Goal: Contribute content: Add original content to the website for others to see

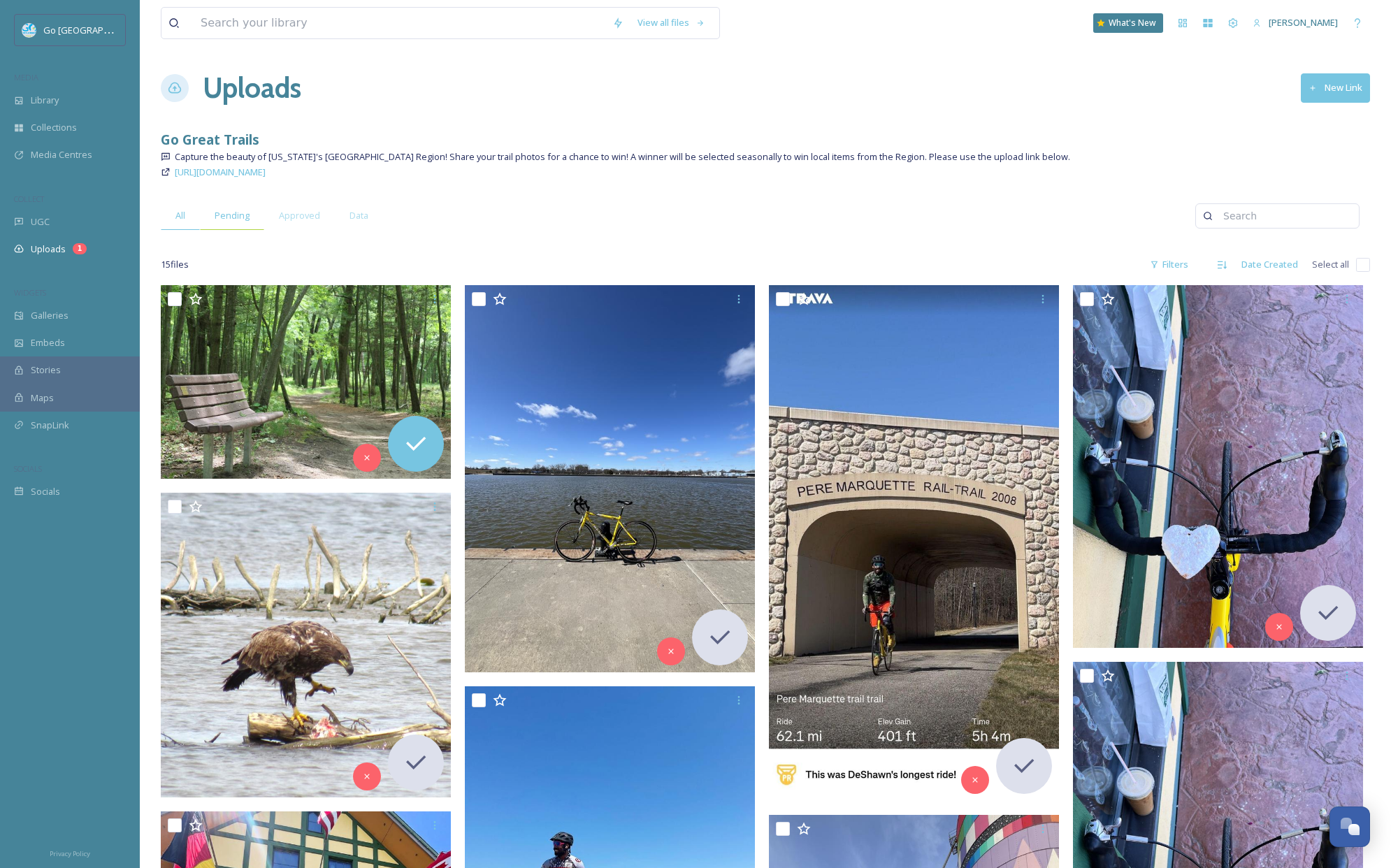
click at [225, 221] on span "Pending" at bounding box center [232, 215] width 35 height 13
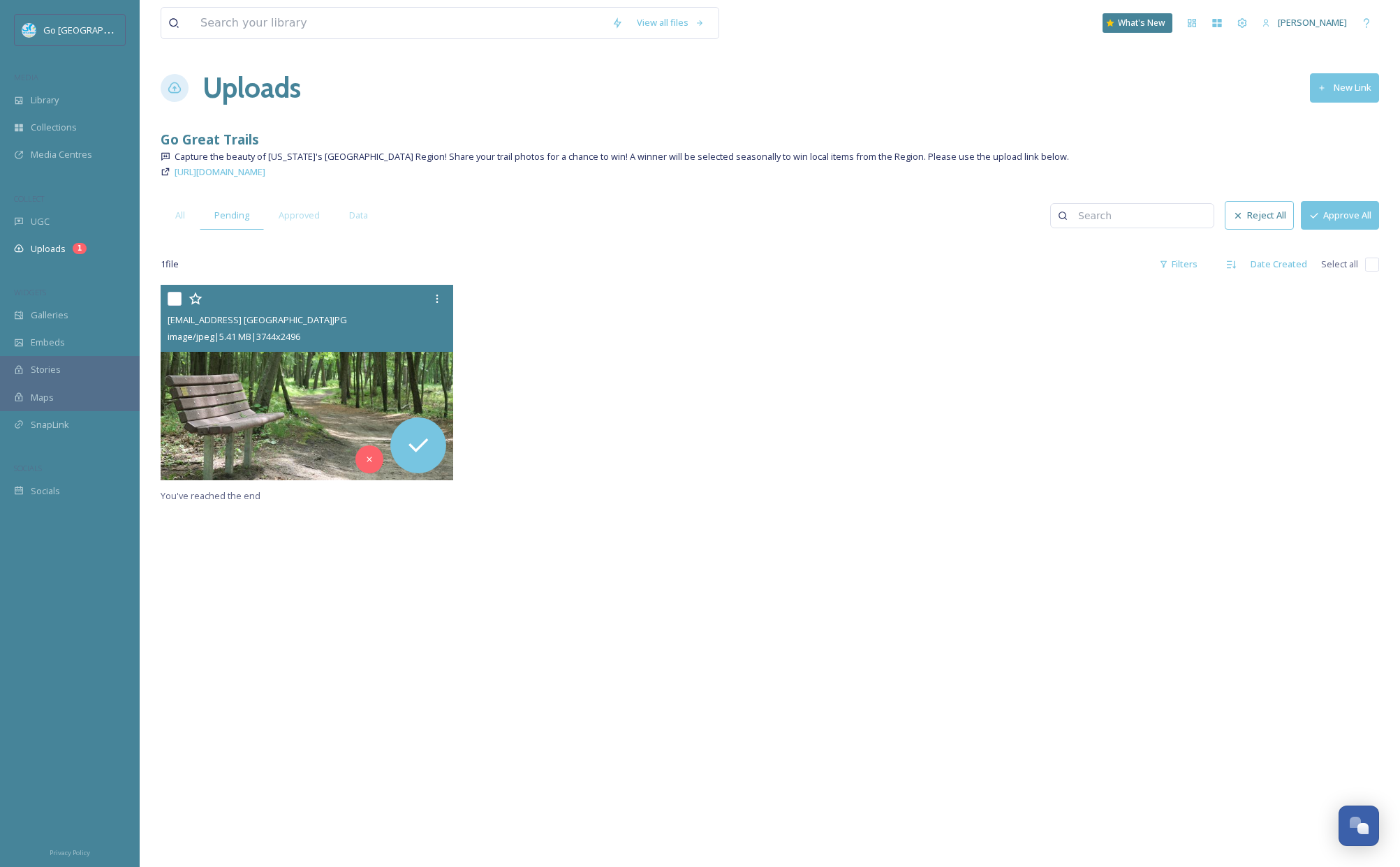
click at [175, 297] on input "checkbox" at bounding box center [174, 299] width 14 height 14
checkbox input "true"
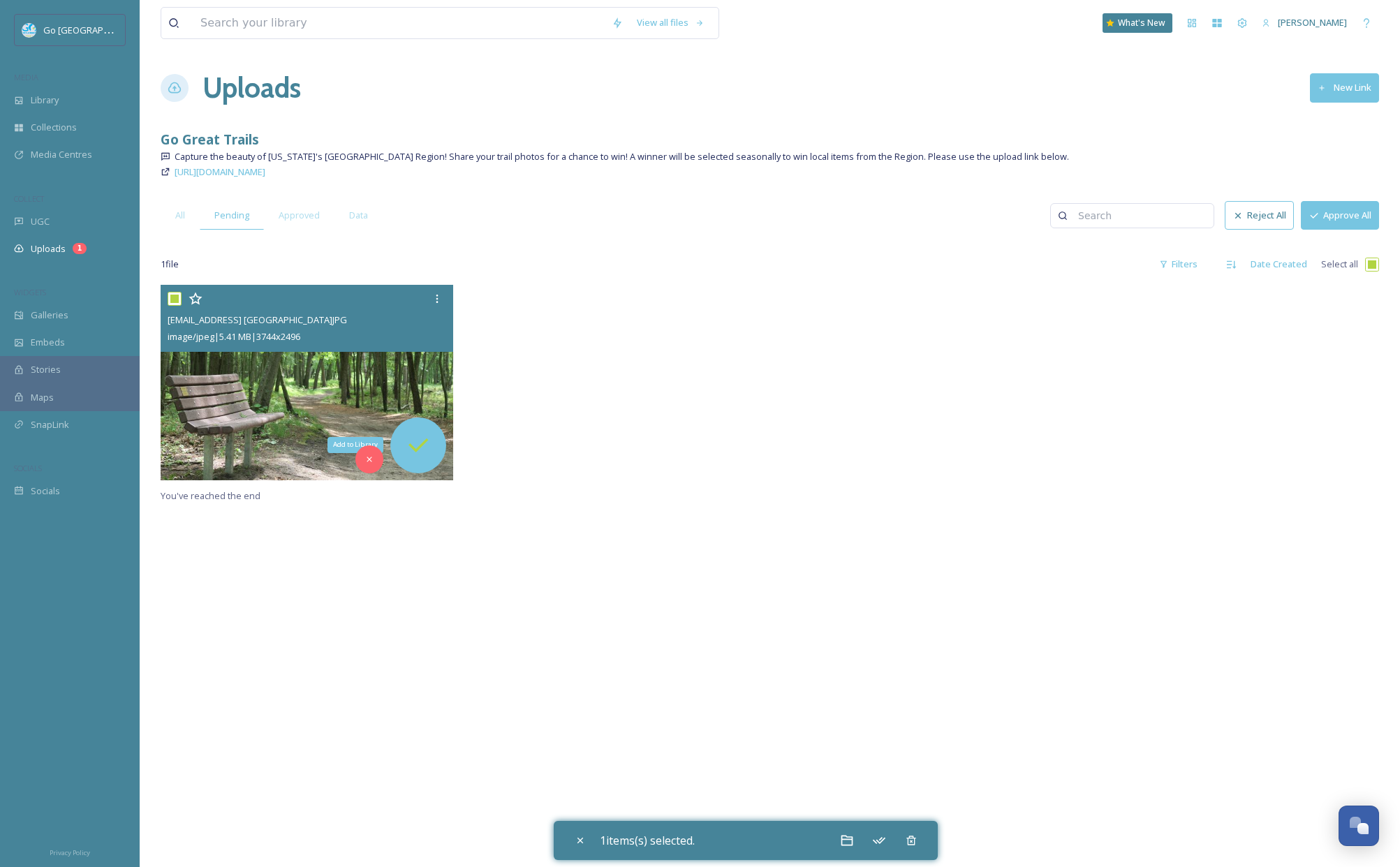
click at [431, 443] on icon at bounding box center [419, 445] width 28 height 28
click at [433, 455] on div "Add to Library" at bounding box center [418, 445] width 56 height 56
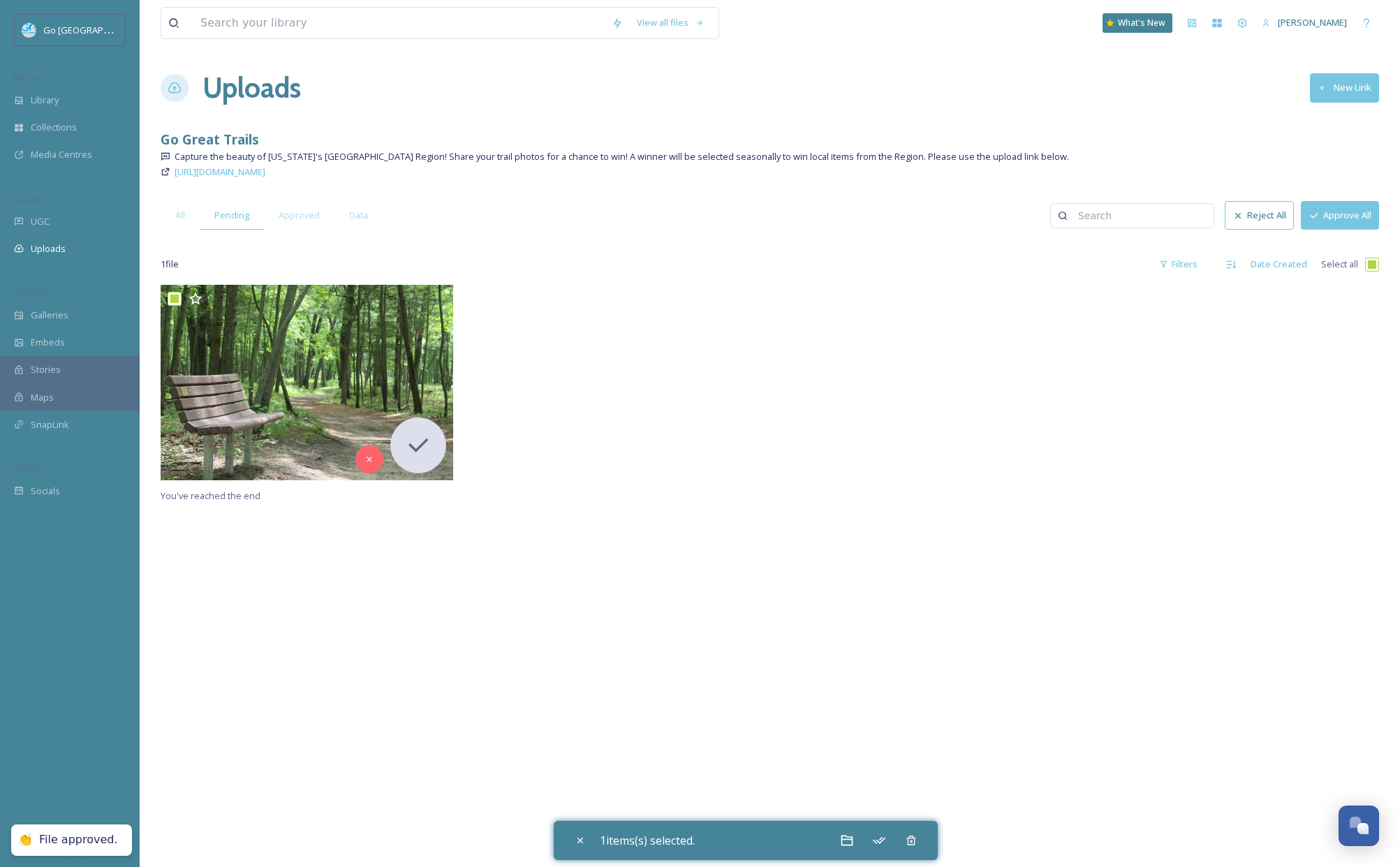
click at [1356, 222] on button "Approve All" at bounding box center [1339, 215] width 78 height 29
click at [47, 99] on span "Library" at bounding box center [45, 100] width 28 height 13
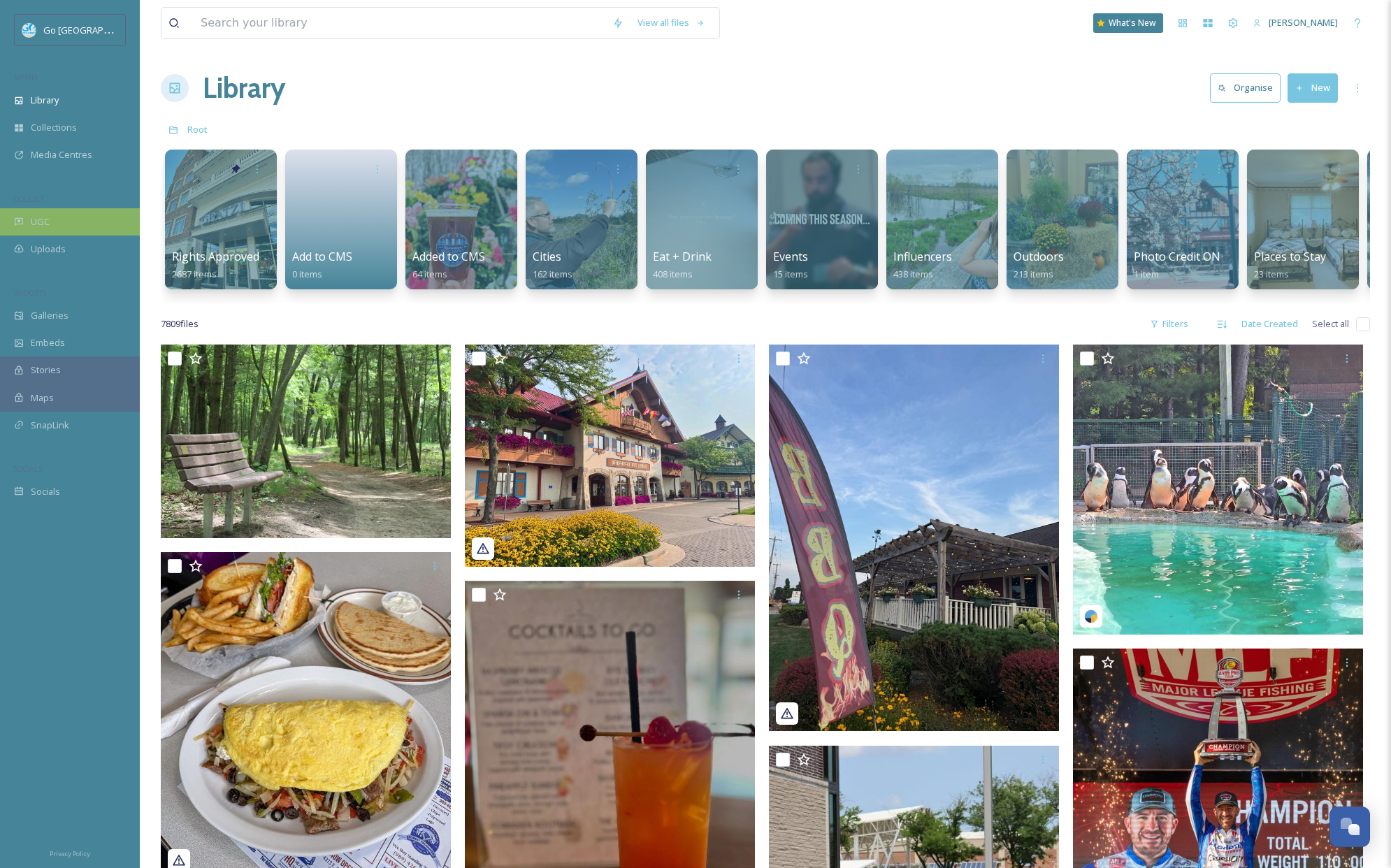
click at [22, 218] on icon at bounding box center [19, 222] width 8 height 8
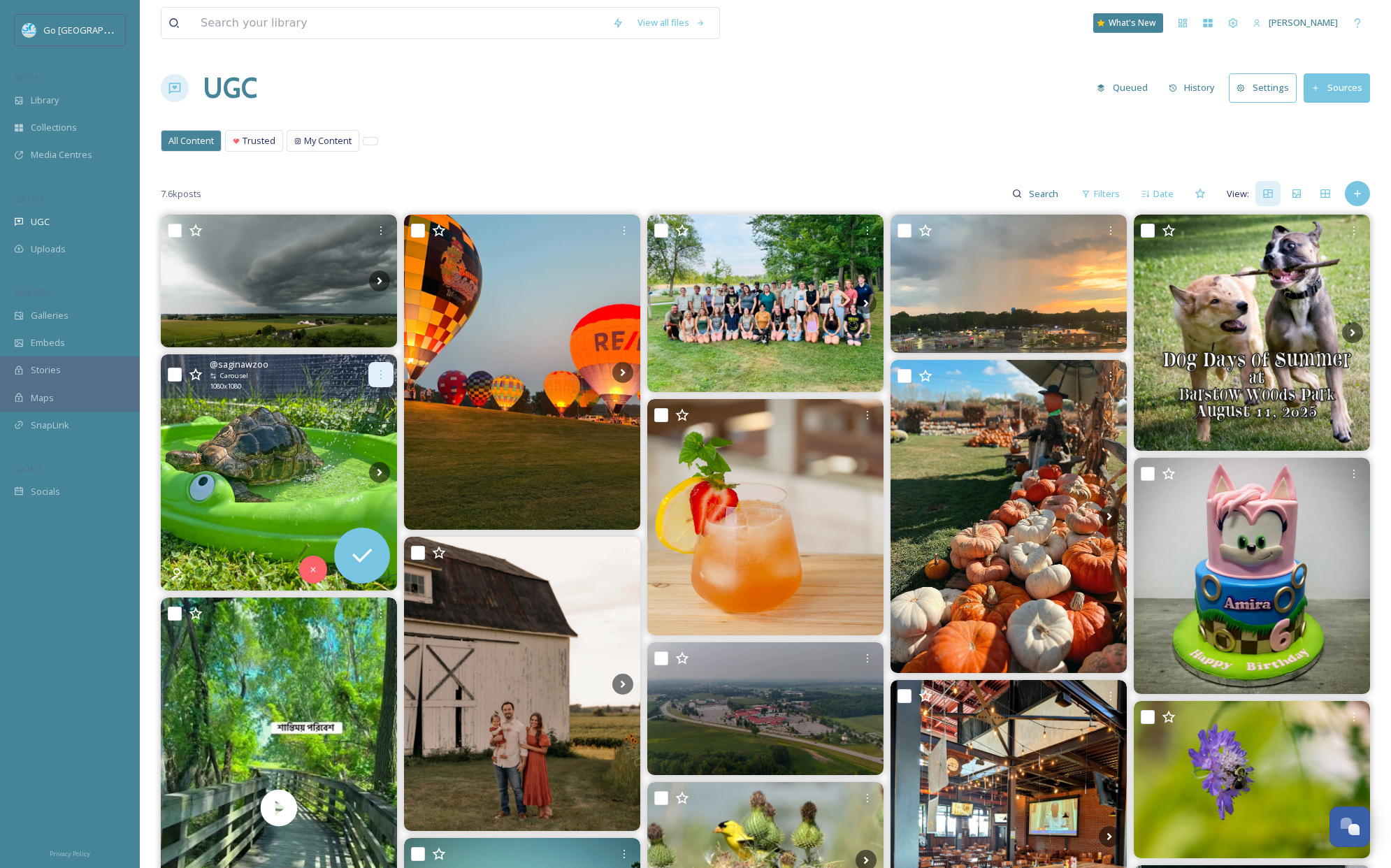
click at [382, 367] on div at bounding box center [381, 375] width 25 height 25
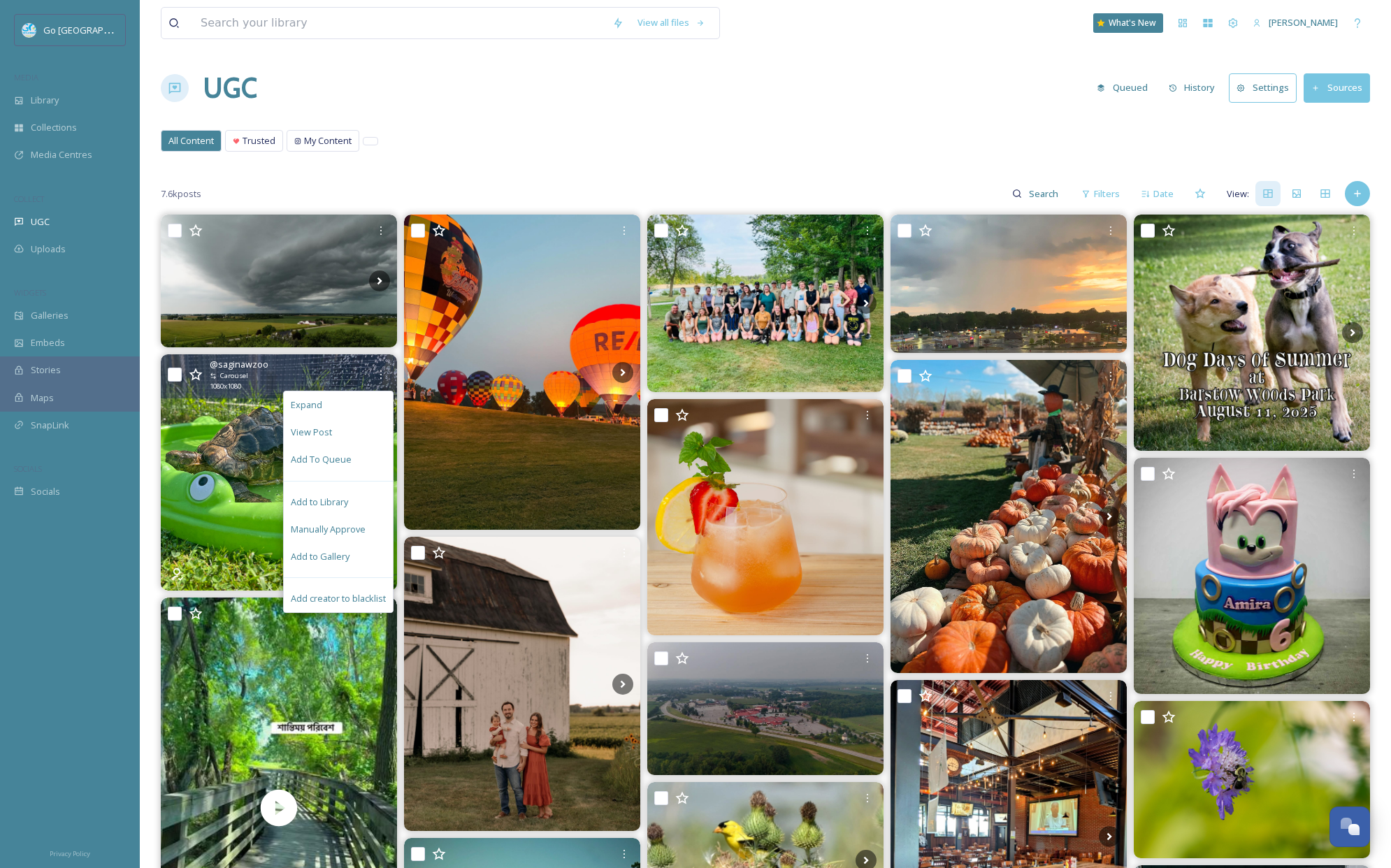
click at [345, 557] on span "Add to Gallery" at bounding box center [320, 556] width 58 height 13
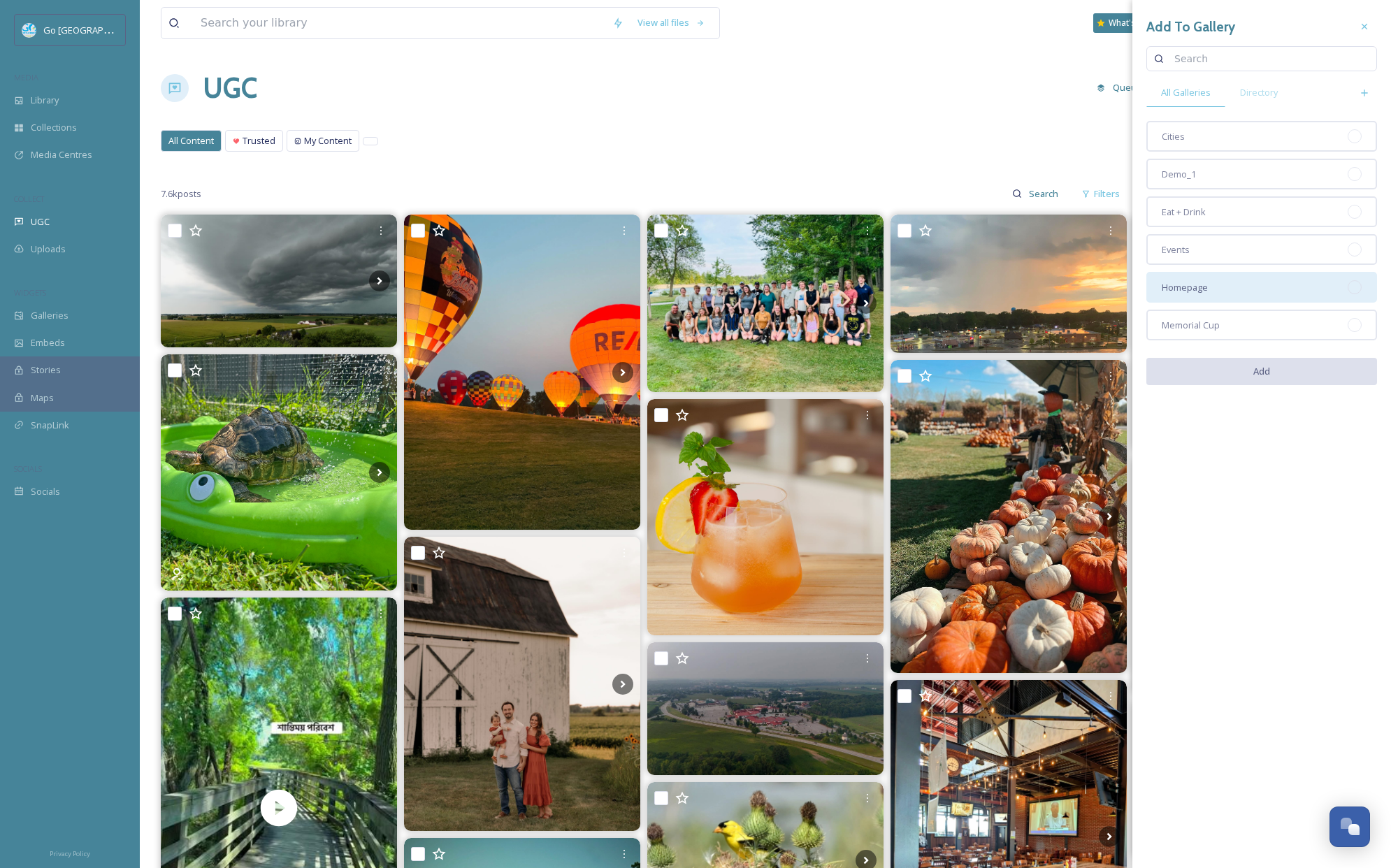
click at [1216, 284] on div "Homepage" at bounding box center [1262, 287] width 231 height 31
click at [1272, 382] on button "Add" at bounding box center [1262, 372] width 231 height 29
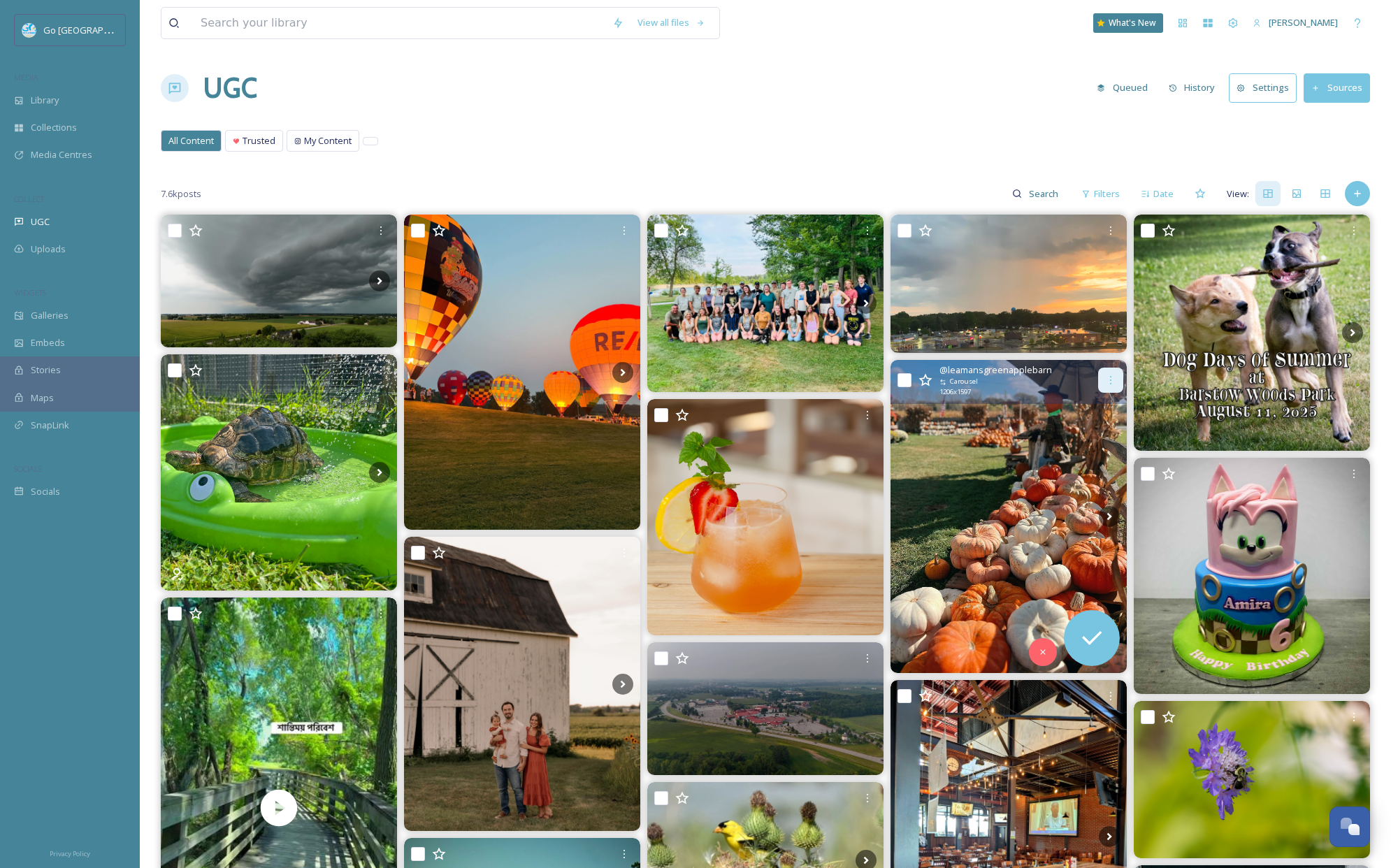
click at [1118, 375] on div at bounding box center [1111, 380] width 25 height 25
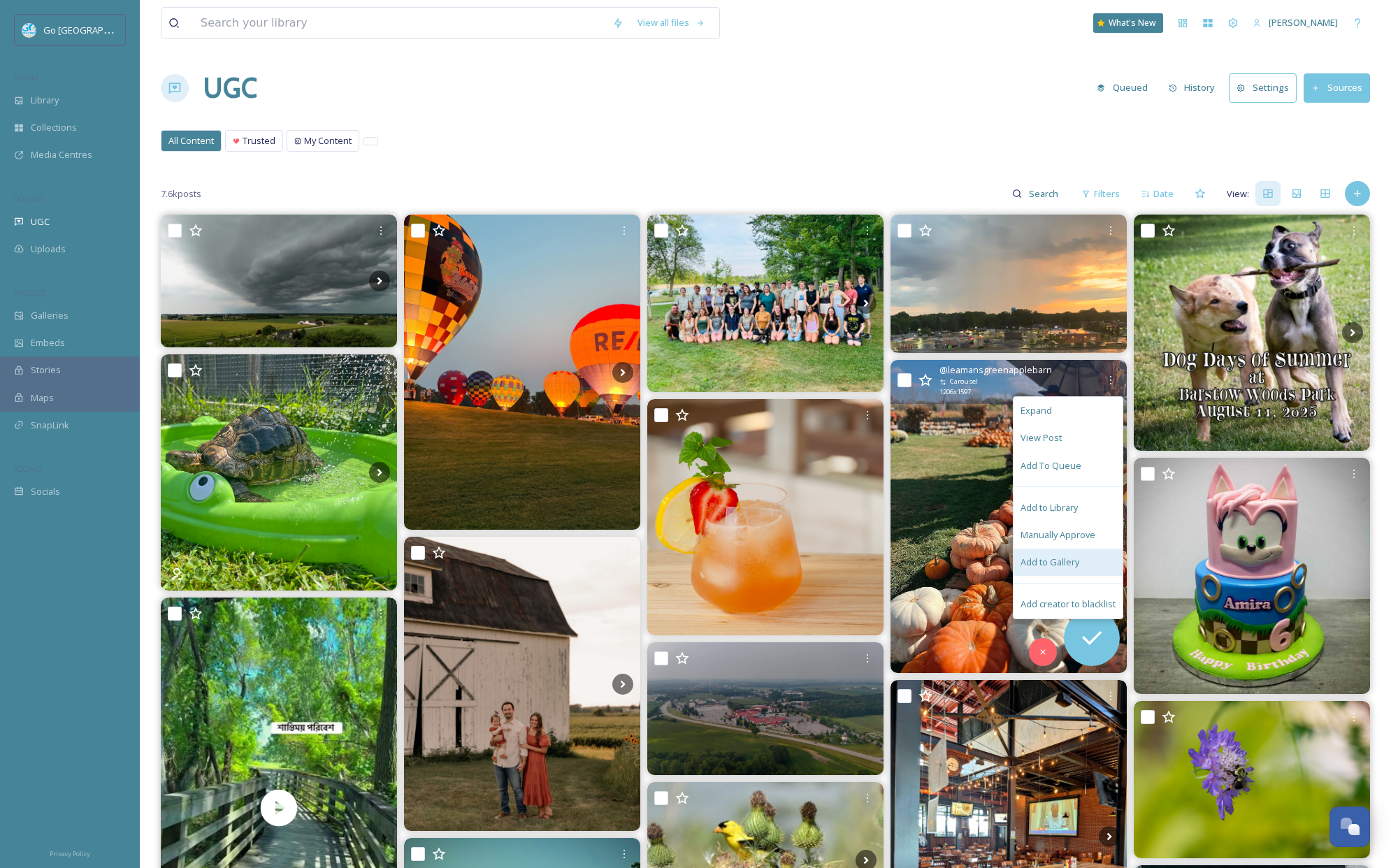
click at [1091, 561] on div "Add to Gallery" at bounding box center [1068, 562] width 109 height 27
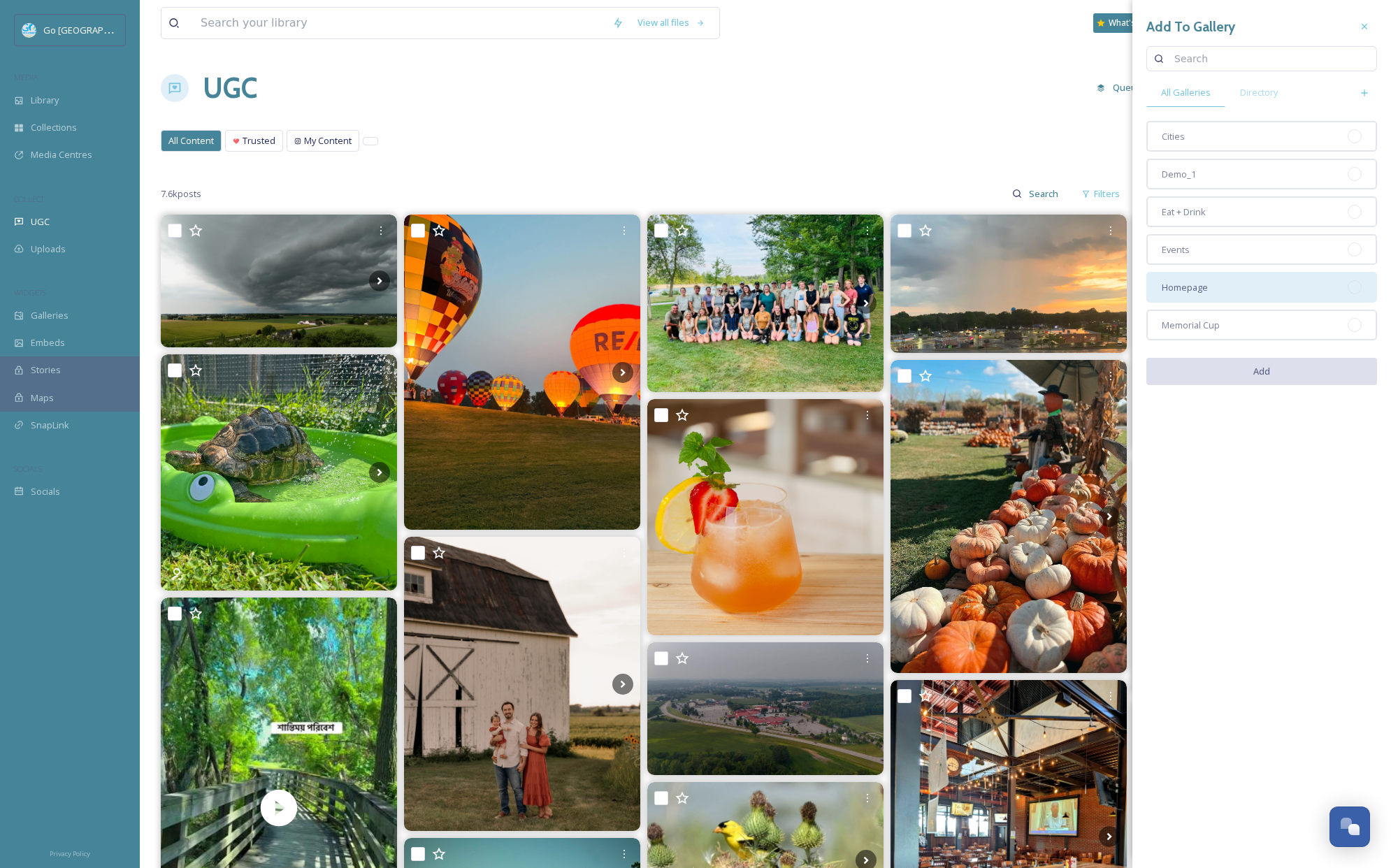
click at [1237, 283] on div "Homepage" at bounding box center [1262, 287] width 231 height 31
click at [1278, 374] on button "Add" at bounding box center [1262, 372] width 231 height 29
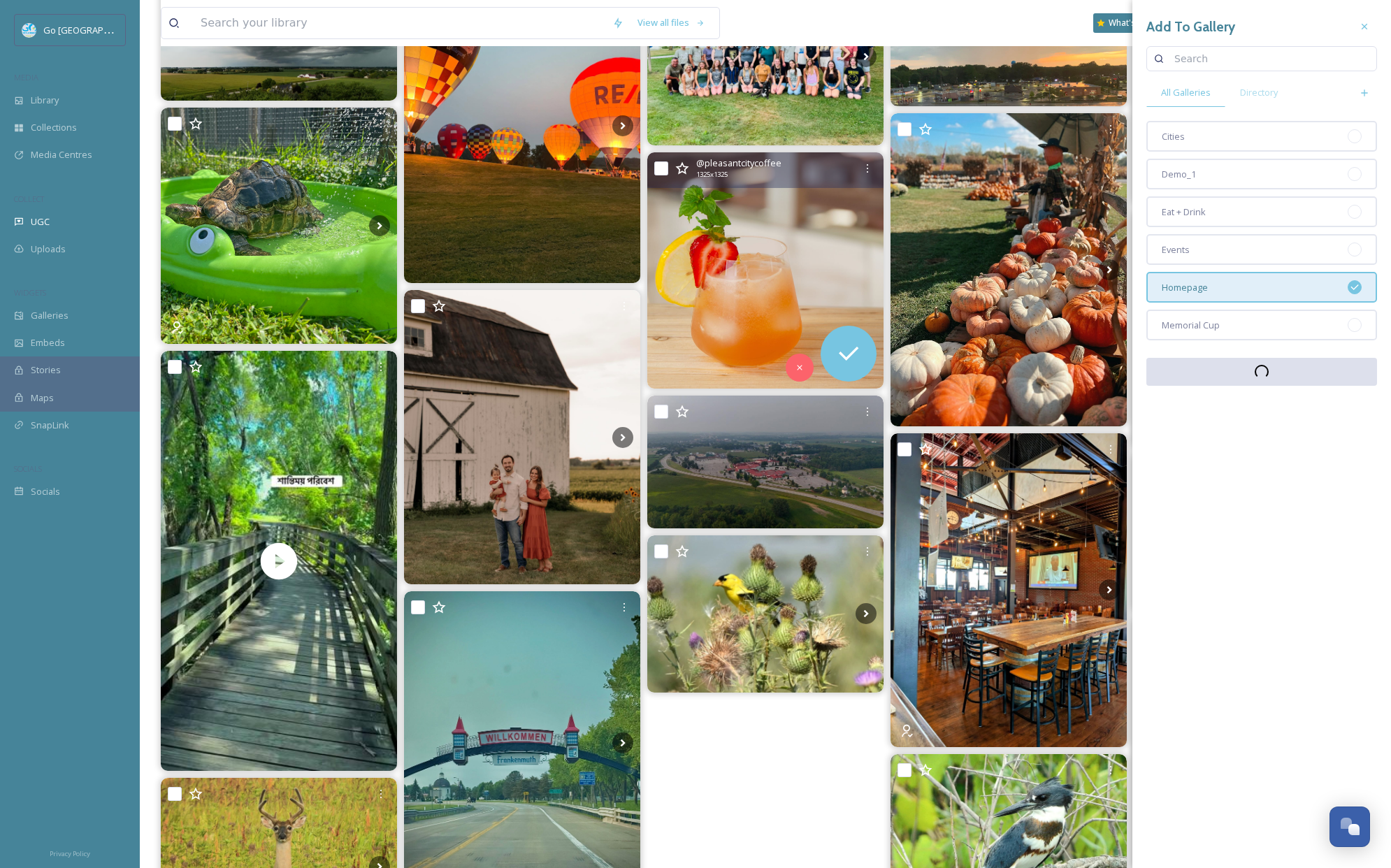
scroll to position [378, 0]
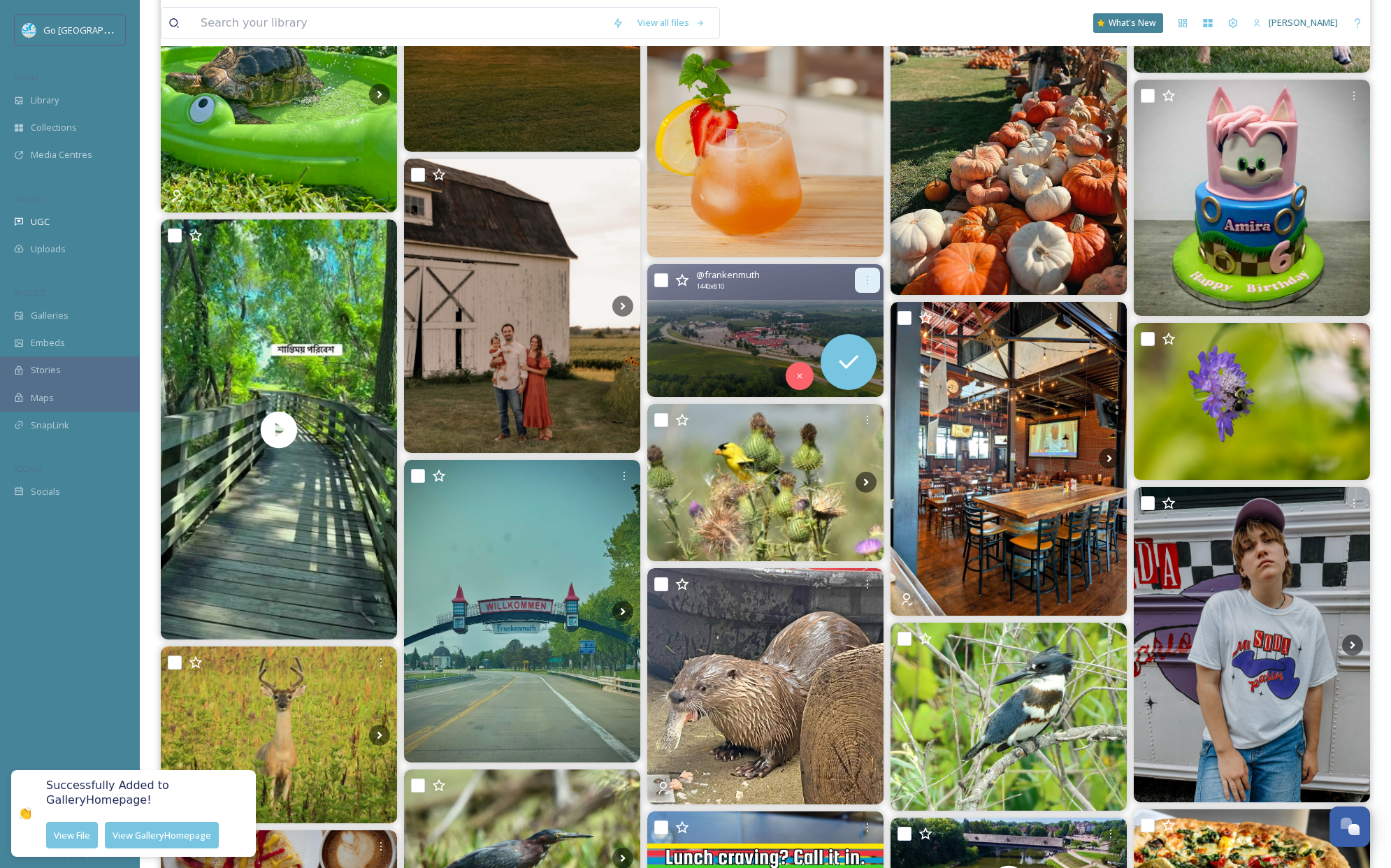
click at [854, 279] on div "@ frankenmuth 1440 x 810" at bounding box center [775, 280] width 158 height 24
click at [862, 283] on icon at bounding box center [868, 280] width 11 height 11
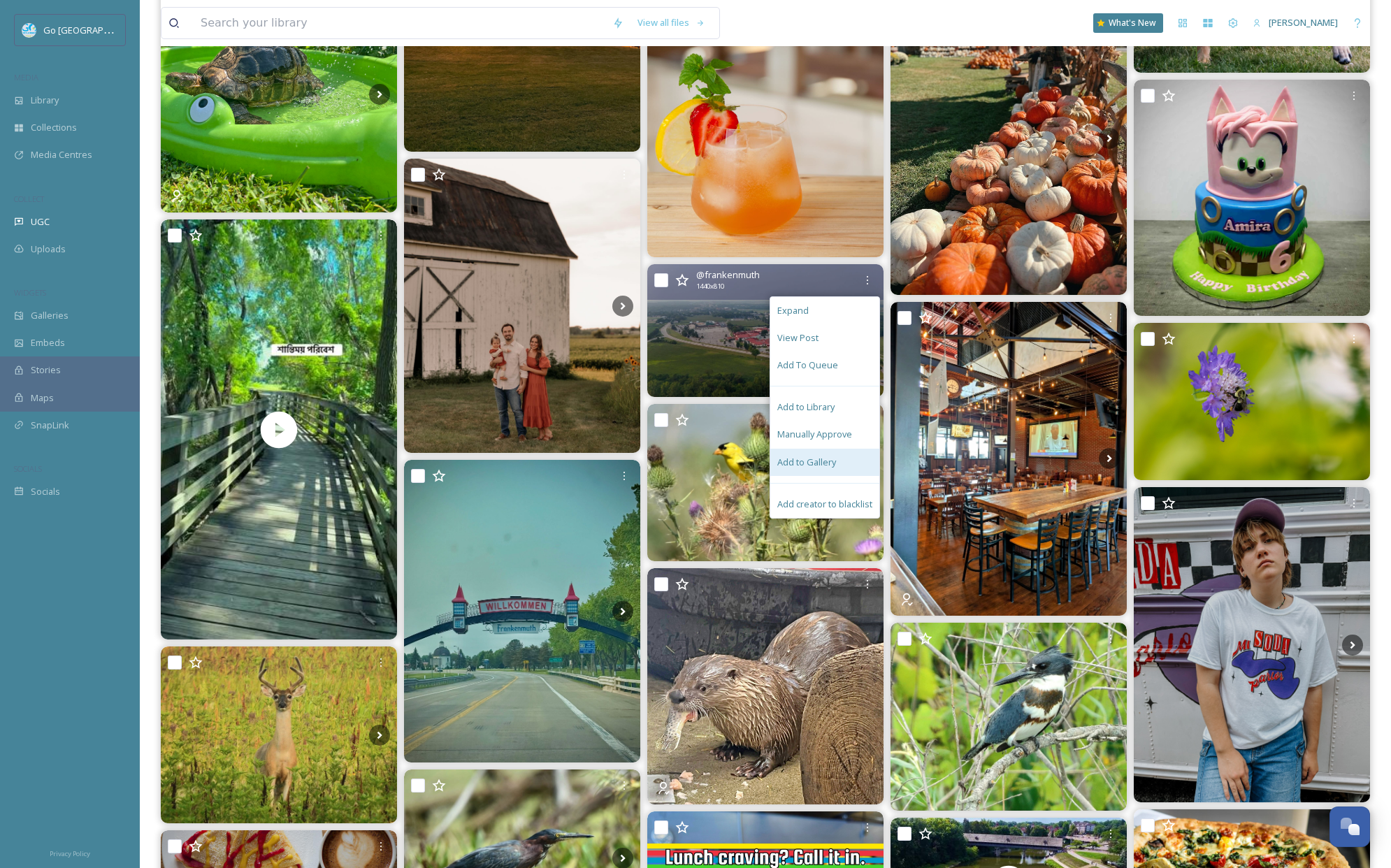
click at [836, 454] on div "Add to Gallery" at bounding box center [825, 462] width 109 height 27
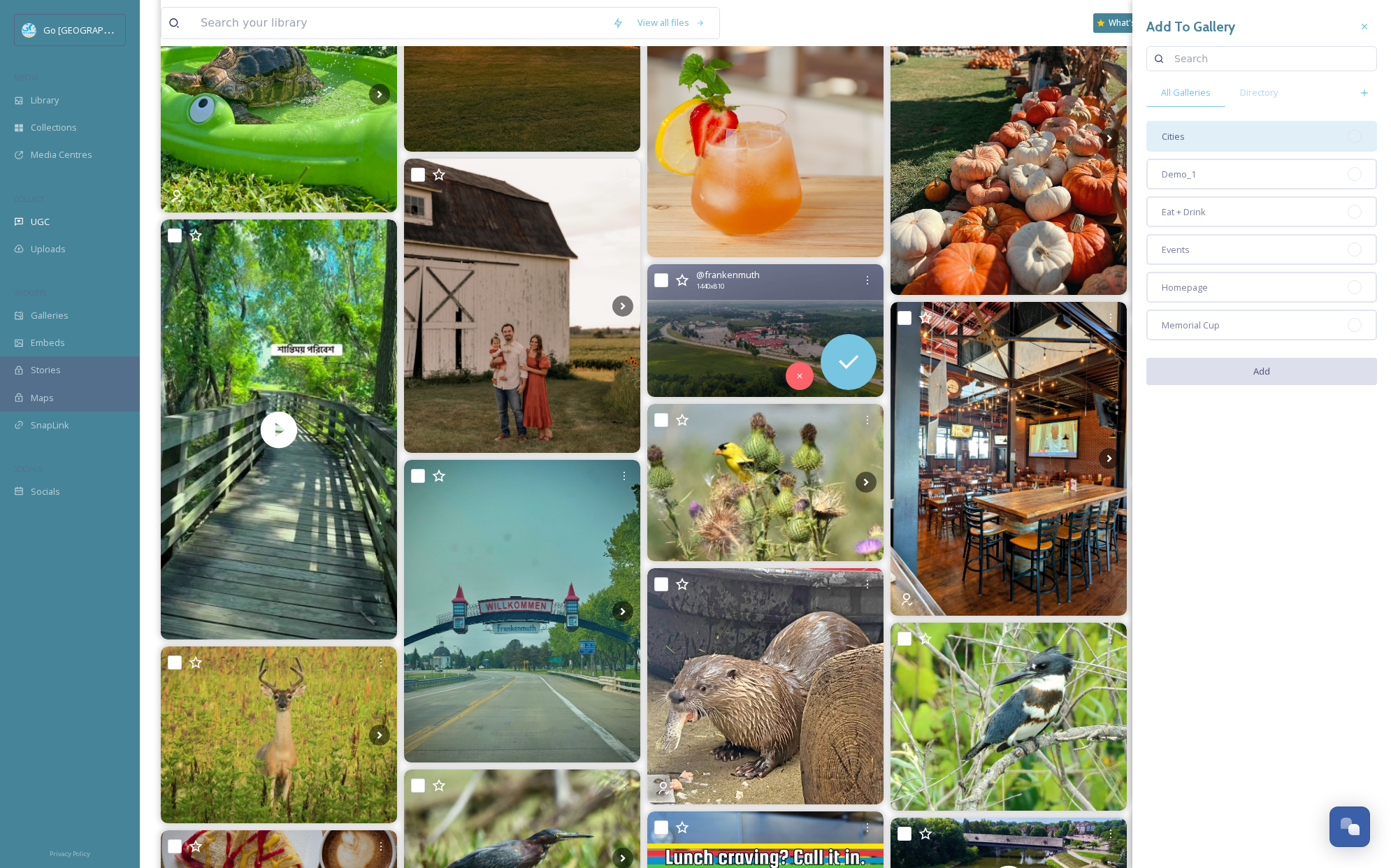
click at [1200, 140] on div "Cities" at bounding box center [1262, 137] width 231 height 31
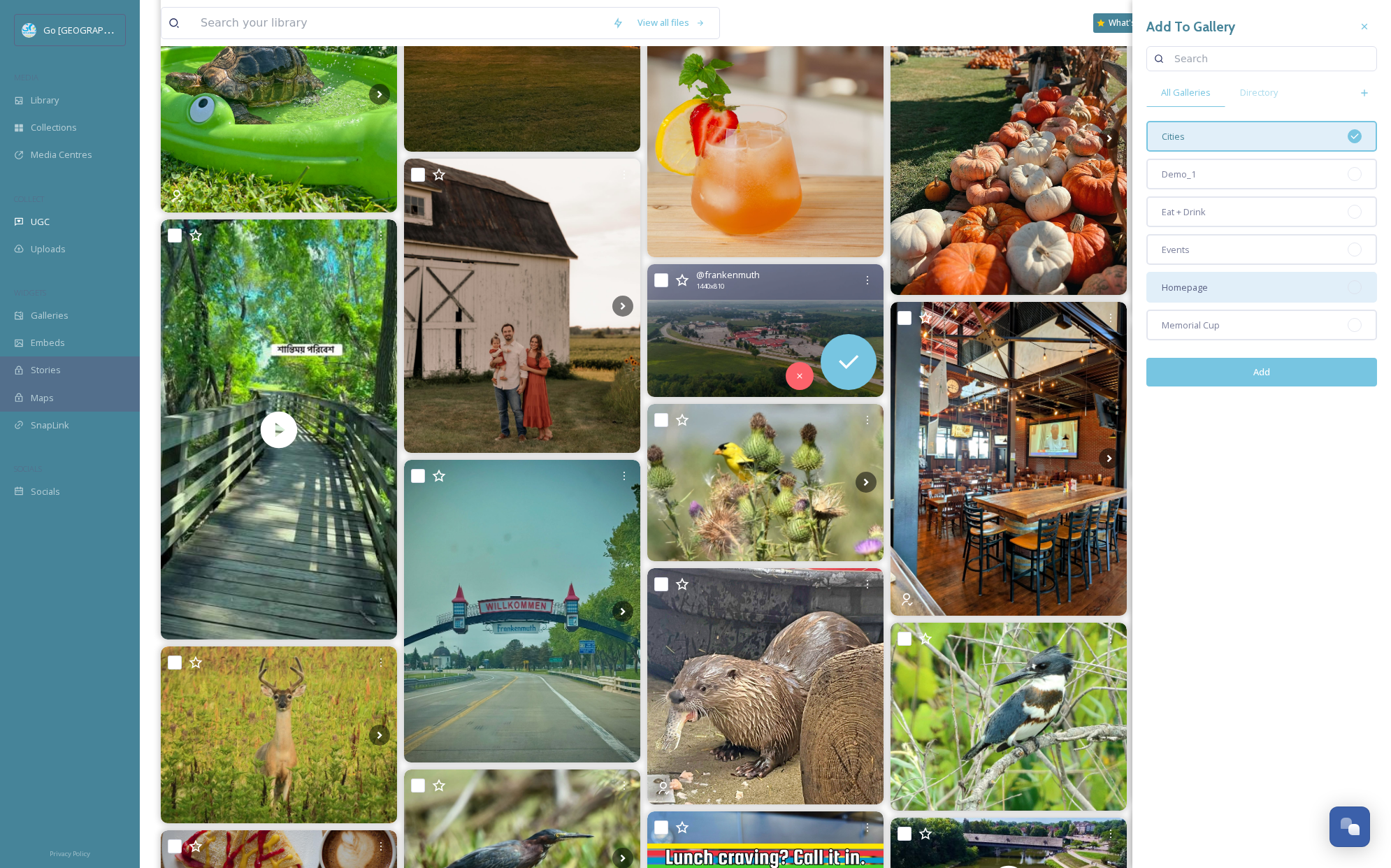
click at [1227, 283] on div "Homepage" at bounding box center [1262, 287] width 231 height 31
click at [1273, 374] on button "Add" at bounding box center [1262, 372] width 231 height 29
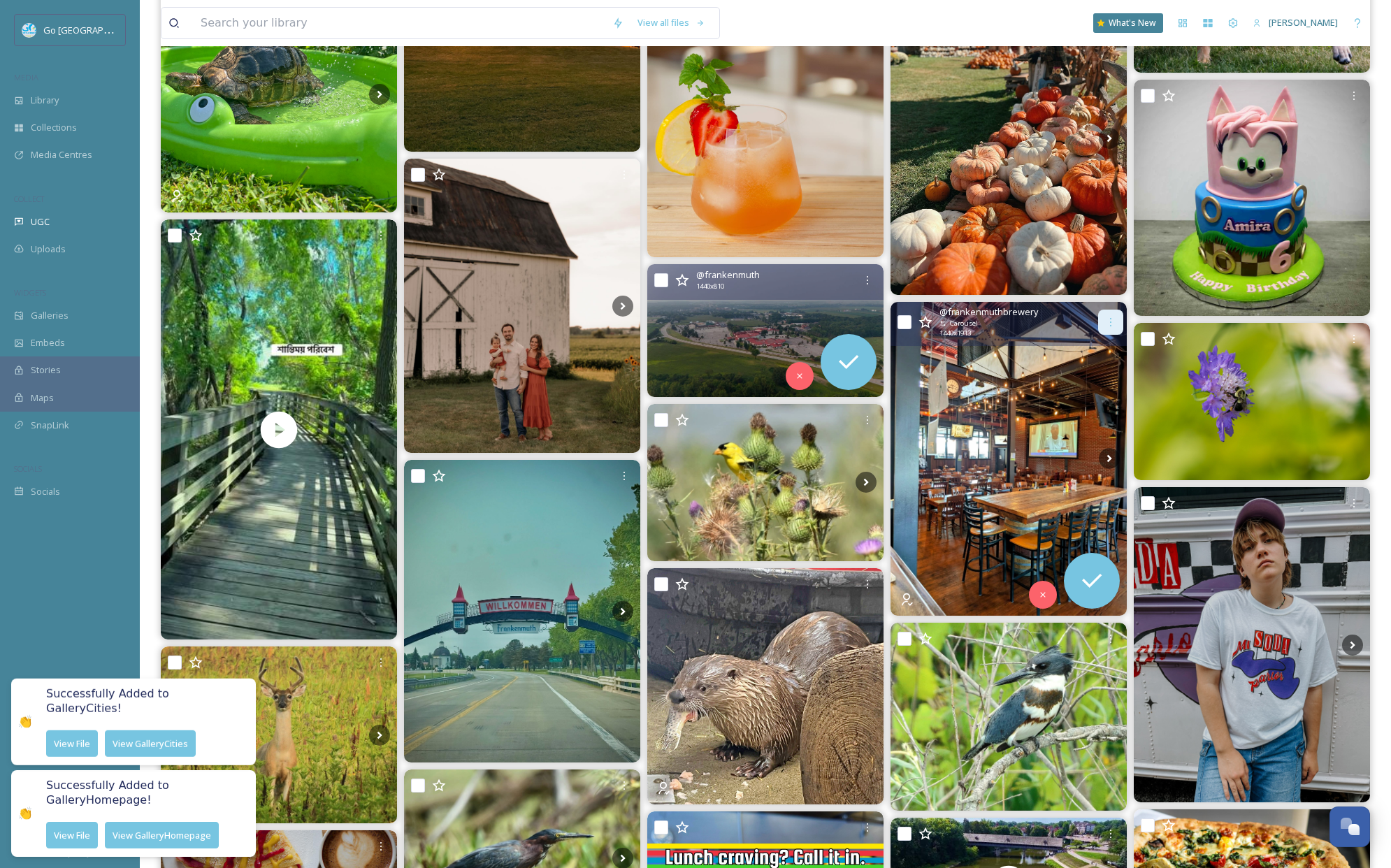
click at [1111, 326] on icon at bounding box center [1111, 322] width 1 height 8
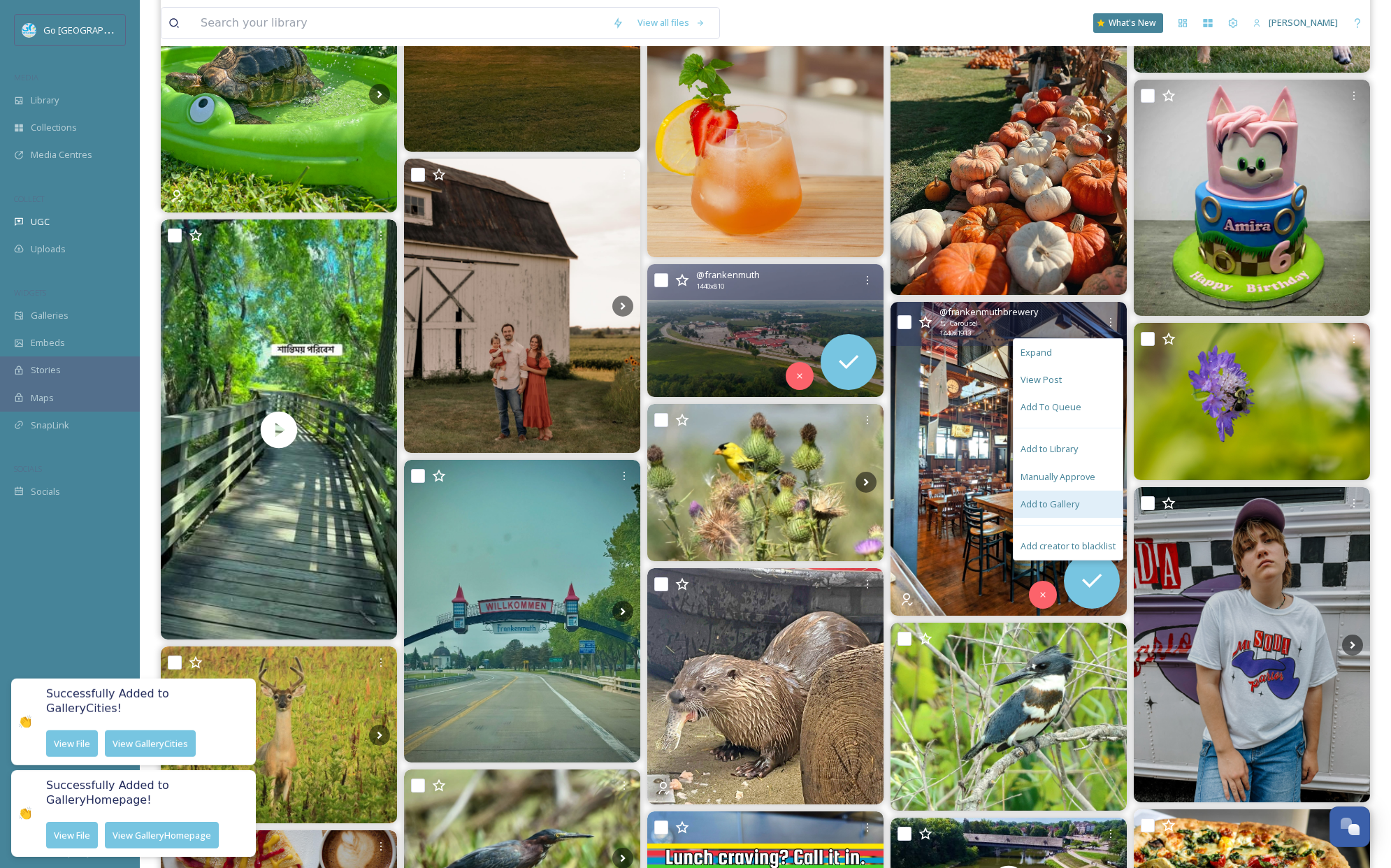
click at [1078, 503] on span "Add to Gallery" at bounding box center [1049, 504] width 58 height 13
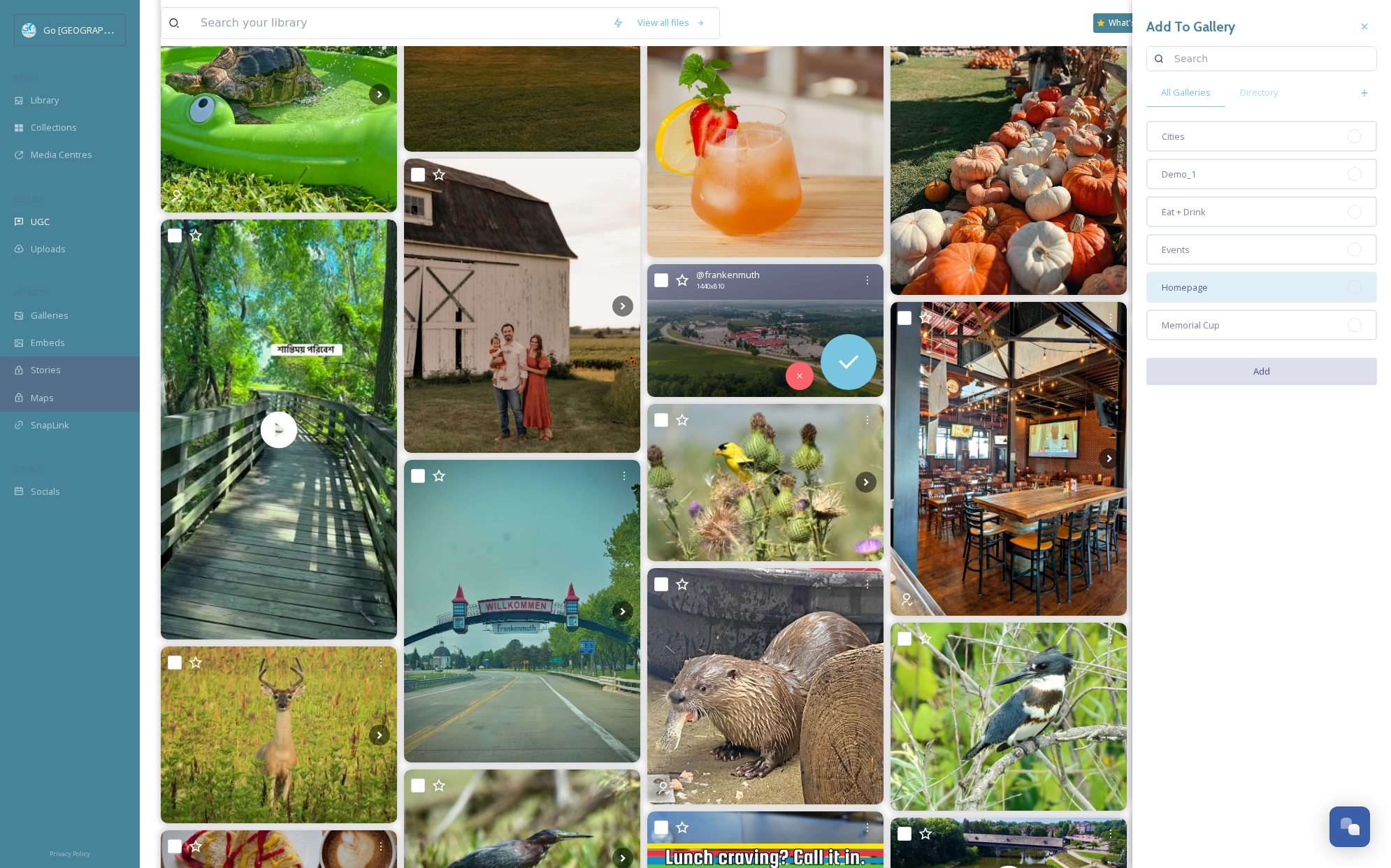
click at [1217, 289] on div "Homepage" at bounding box center [1262, 287] width 231 height 31
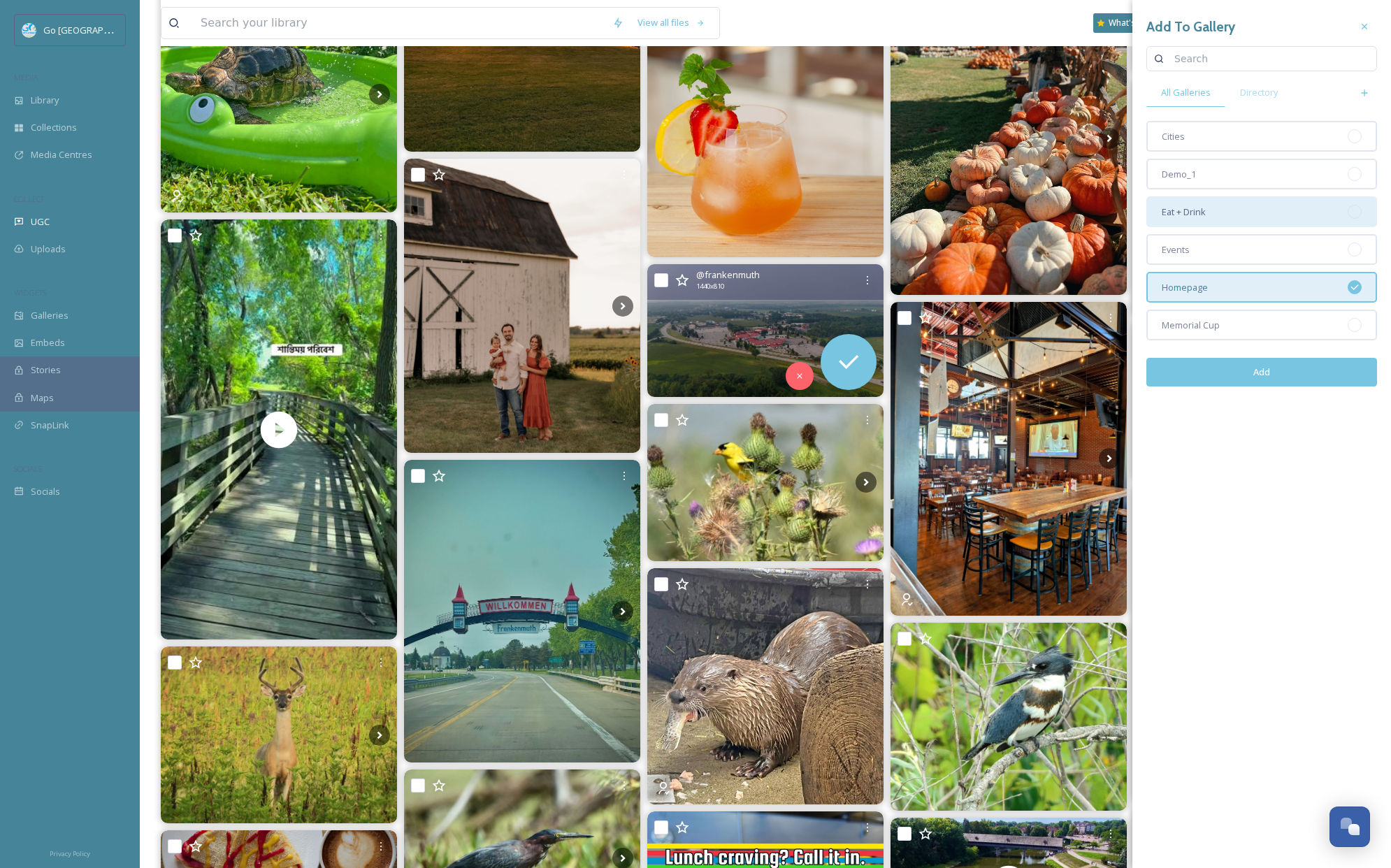
click at [1215, 208] on div "Eat + Drink" at bounding box center [1262, 212] width 231 height 31
click at [1272, 373] on button "Add" at bounding box center [1262, 372] width 231 height 29
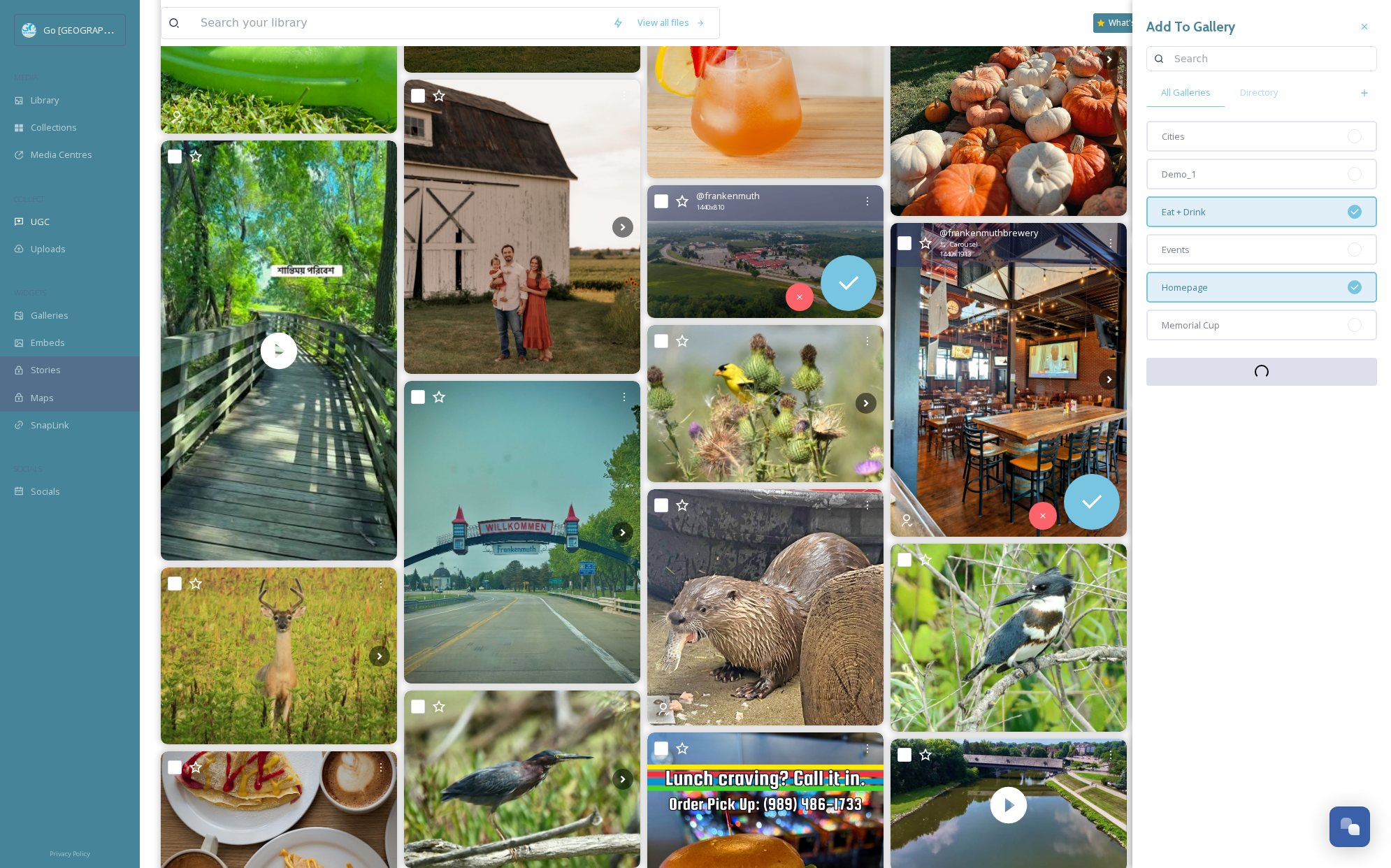
scroll to position [510, 0]
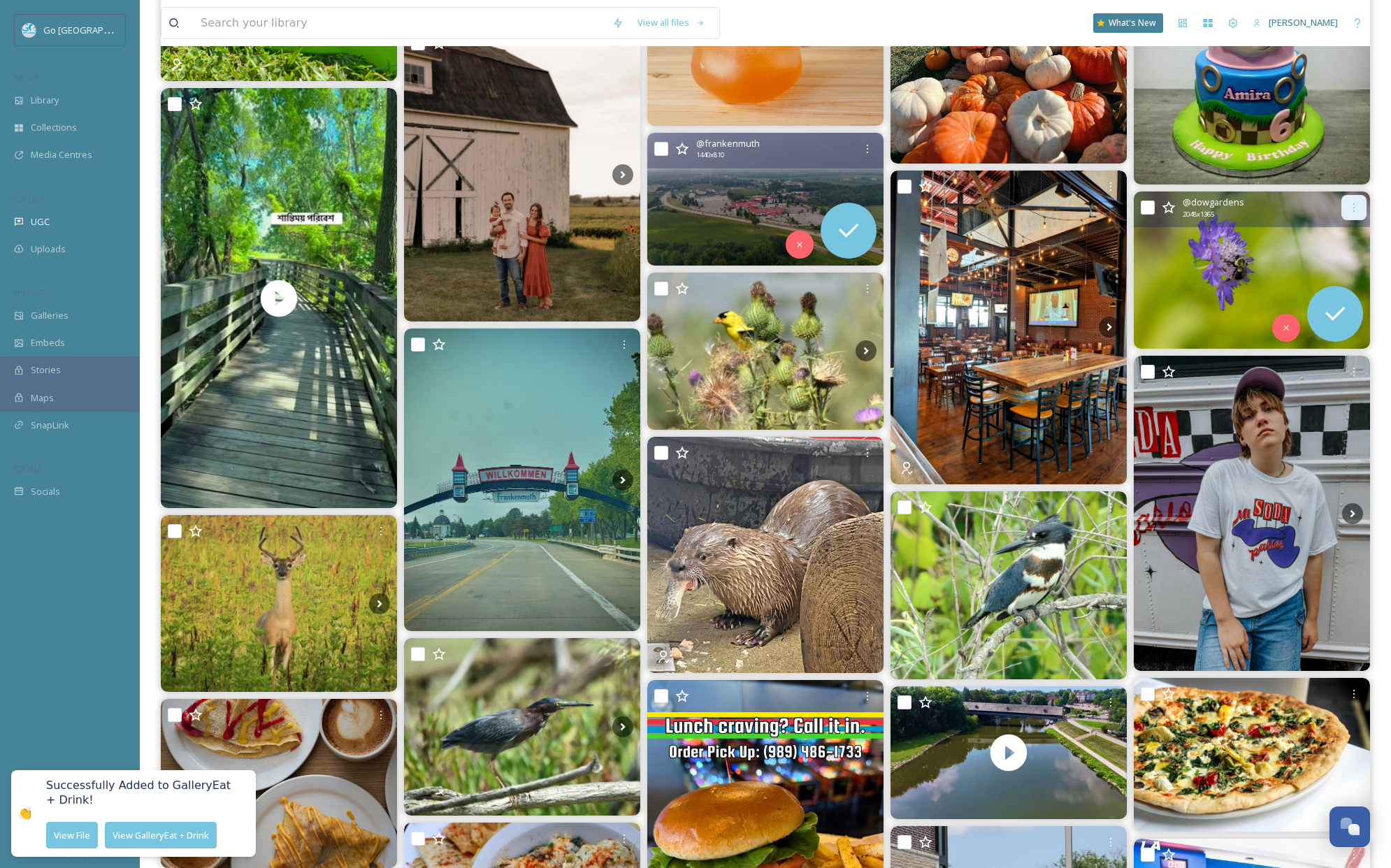
click at [1354, 203] on icon at bounding box center [1354, 208] width 1 height 8
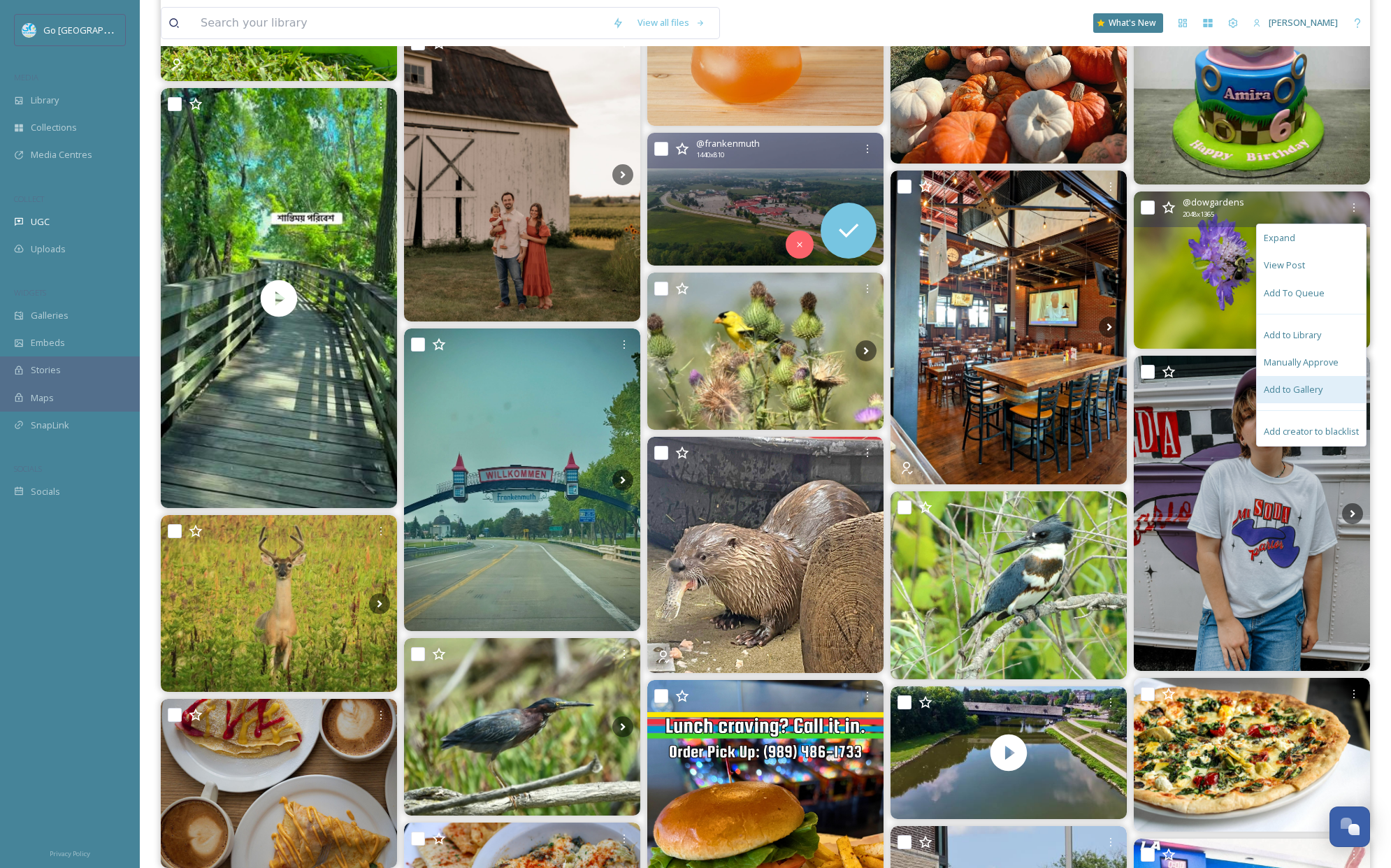
click at [1285, 387] on span "Add to Gallery" at bounding box center [1293, 389] width 58 height 13
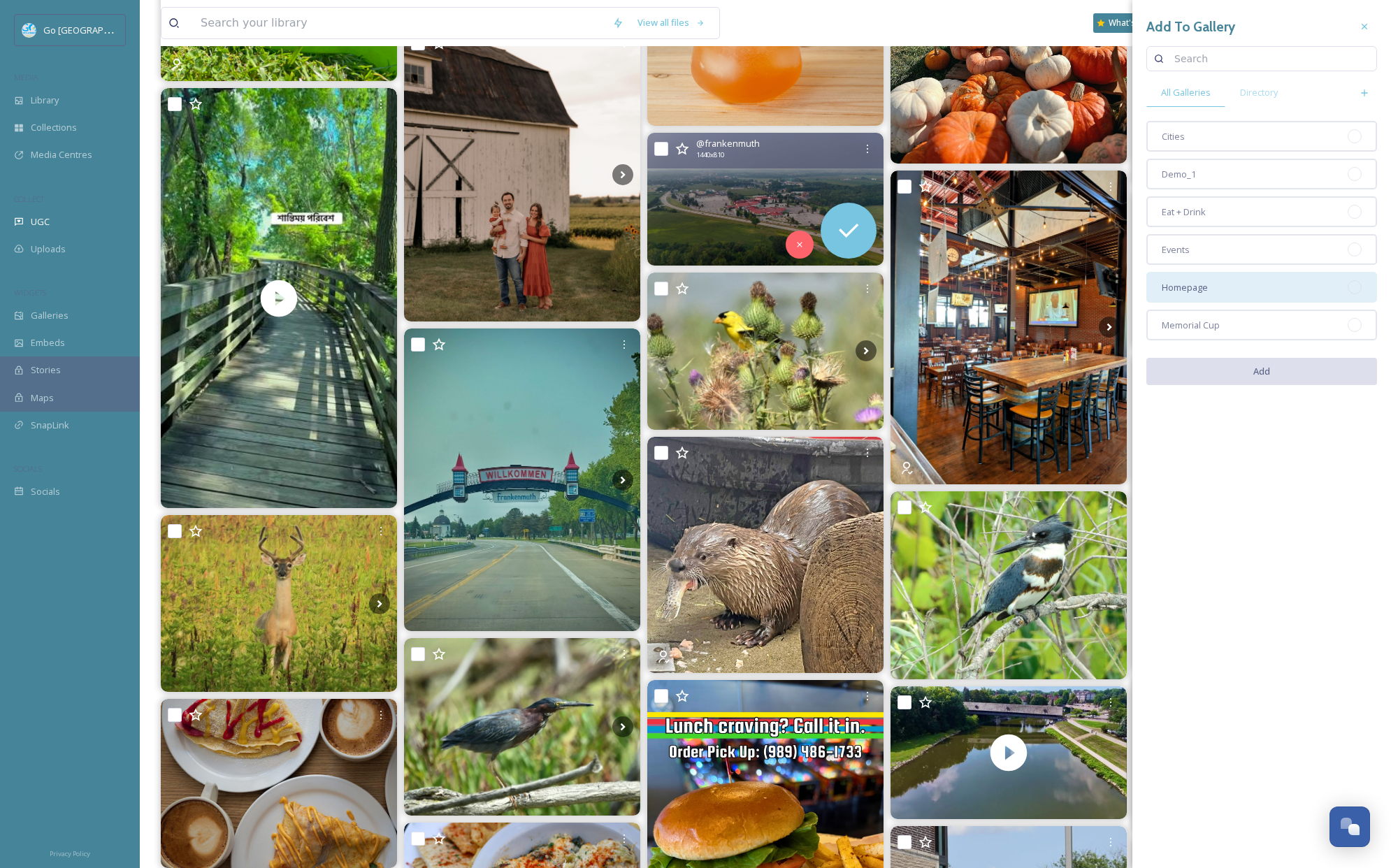
click at [1243, 279] on div "Homepage" at bounding box center [1262, 287] width 231 height 31
click at [1274, 375] on button "Add" at bounding box center [1262, 372] width 231 height 29
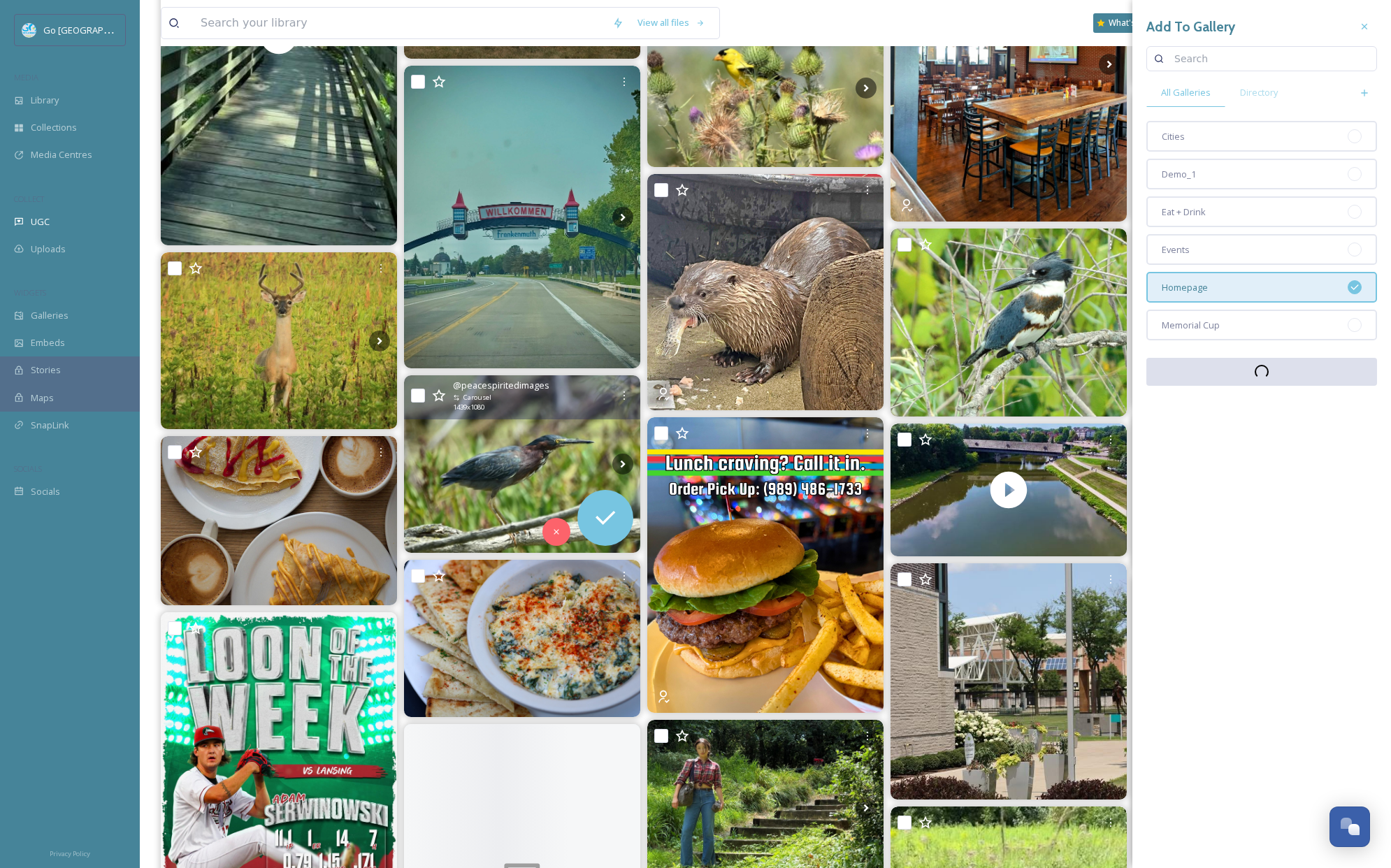
scroll to position [799, 0]
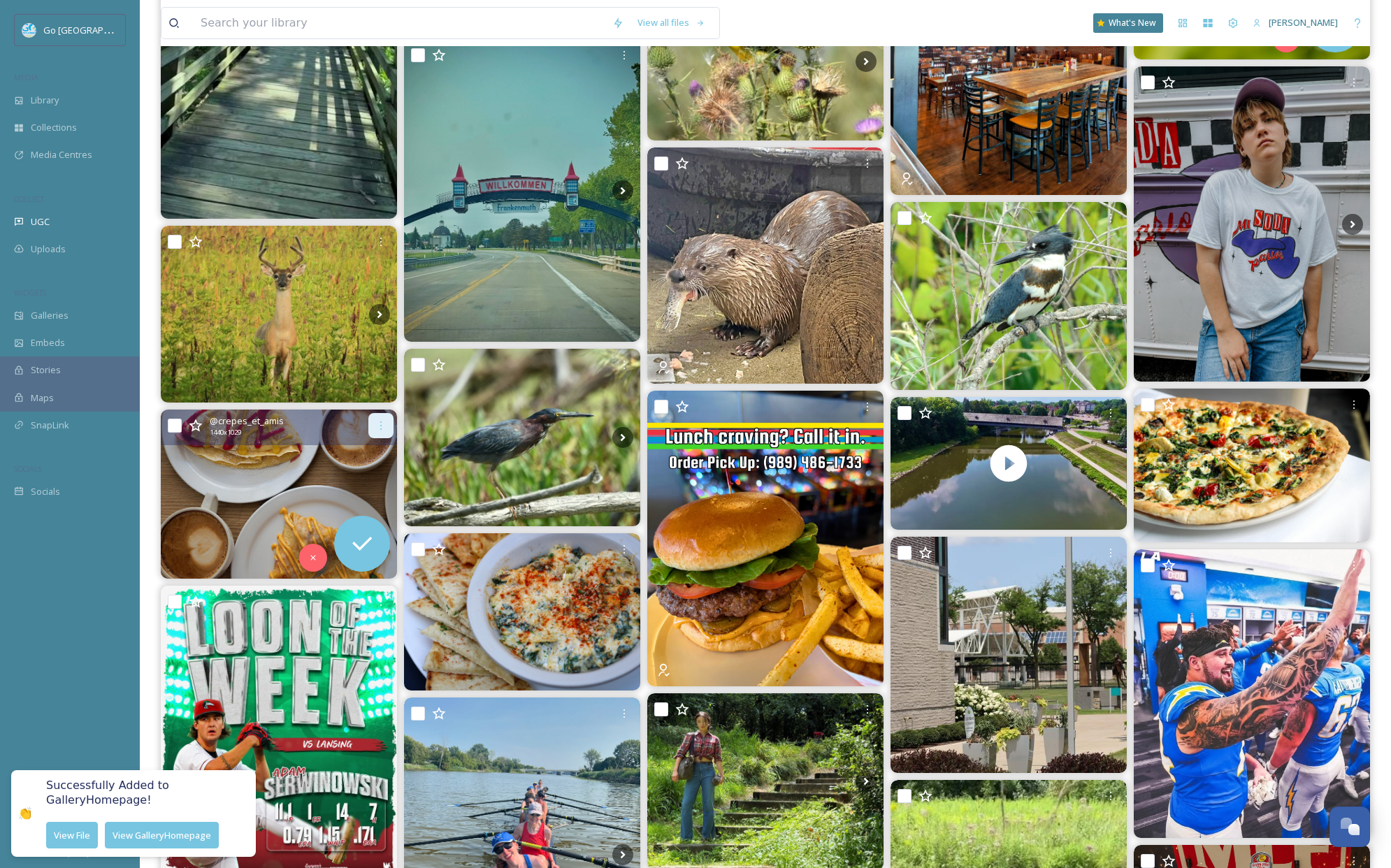
click at [382, 423] on icon at bounding box center [381, 426] width 11 height 11
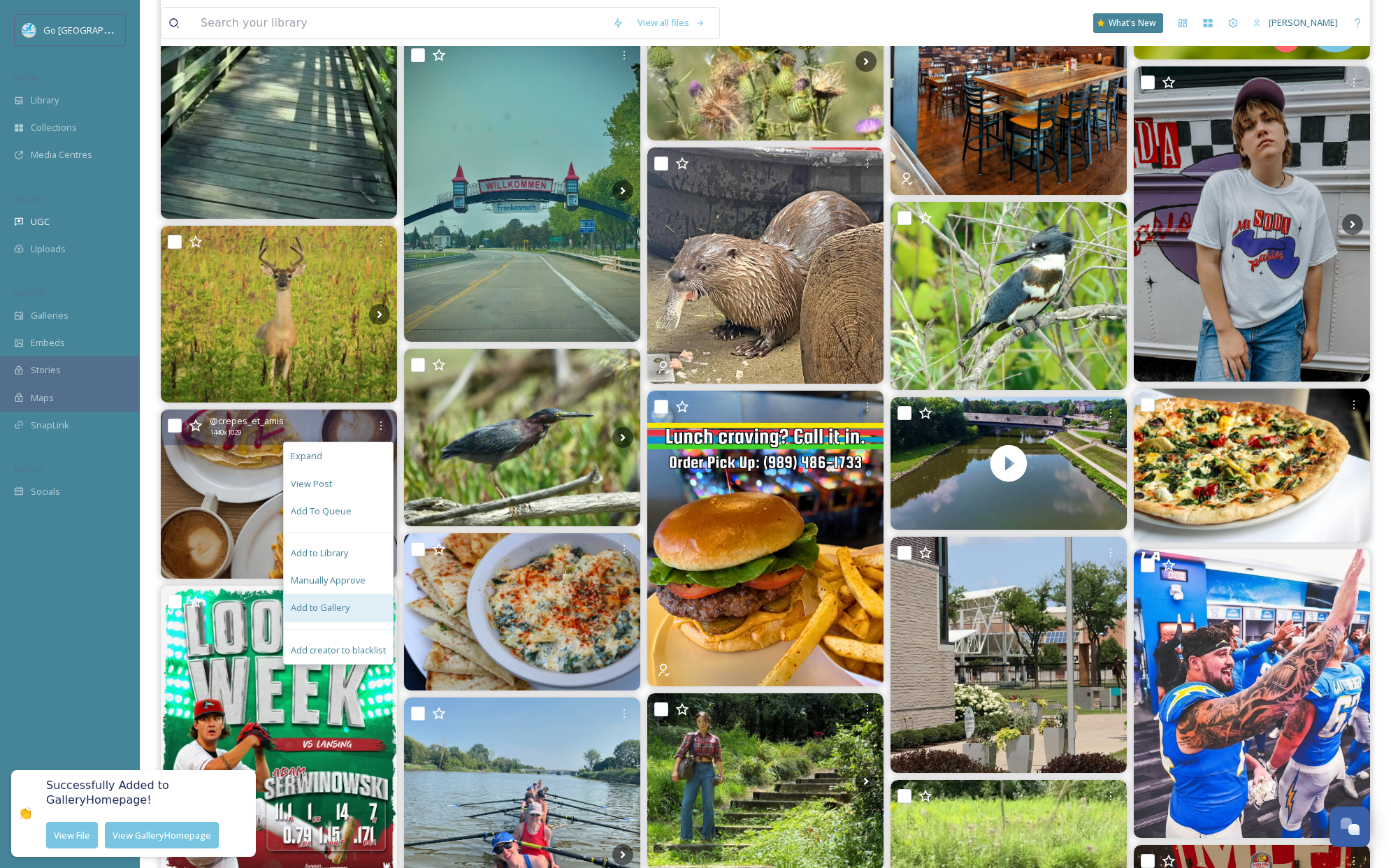
click at [349, 600] on div "Add to Gallery" at bounding box center [338, 608] width 109 height 27
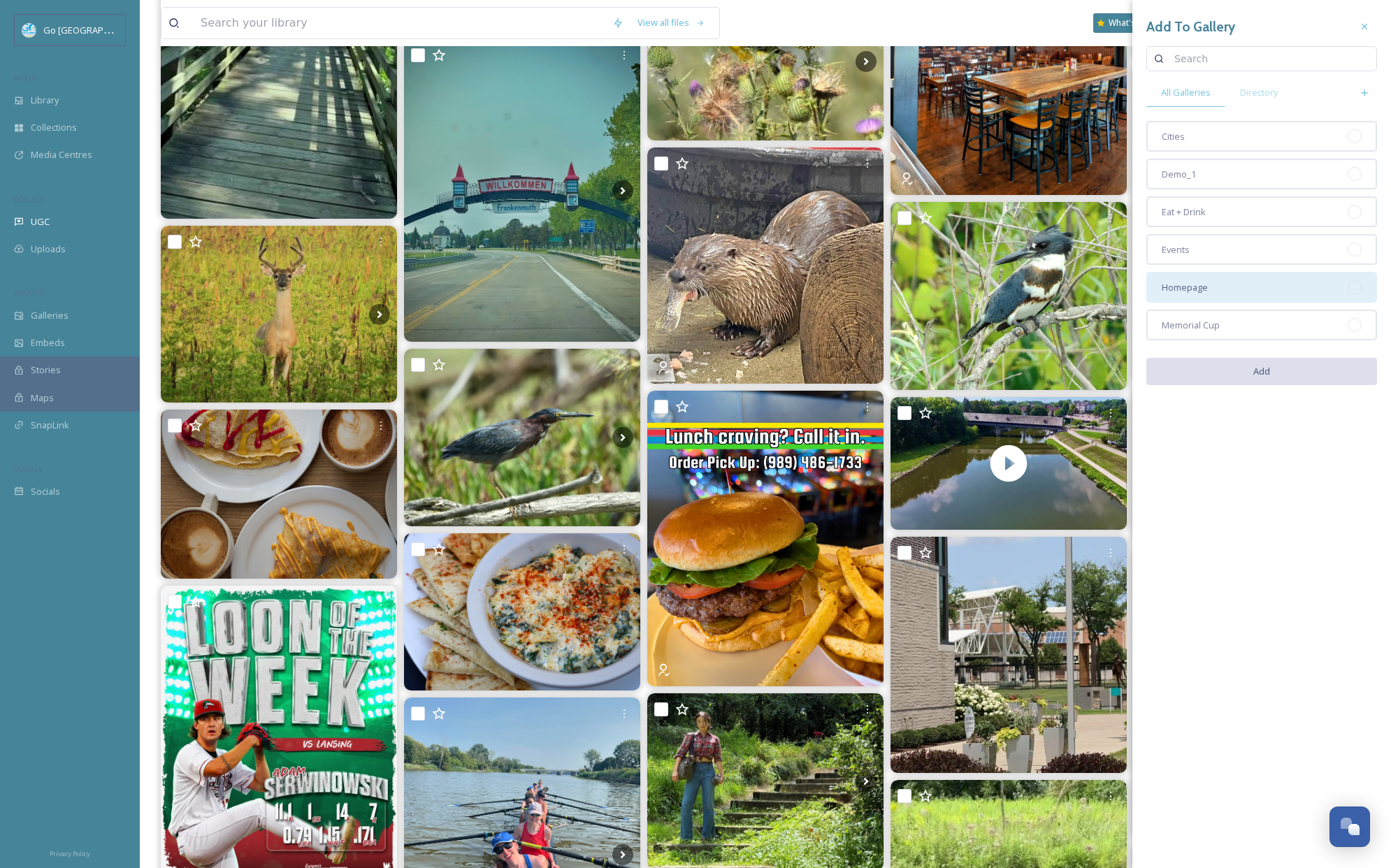
click at [1214, 280] on div "Homepage" at bounding box center [1262, 287] width 231 height 31
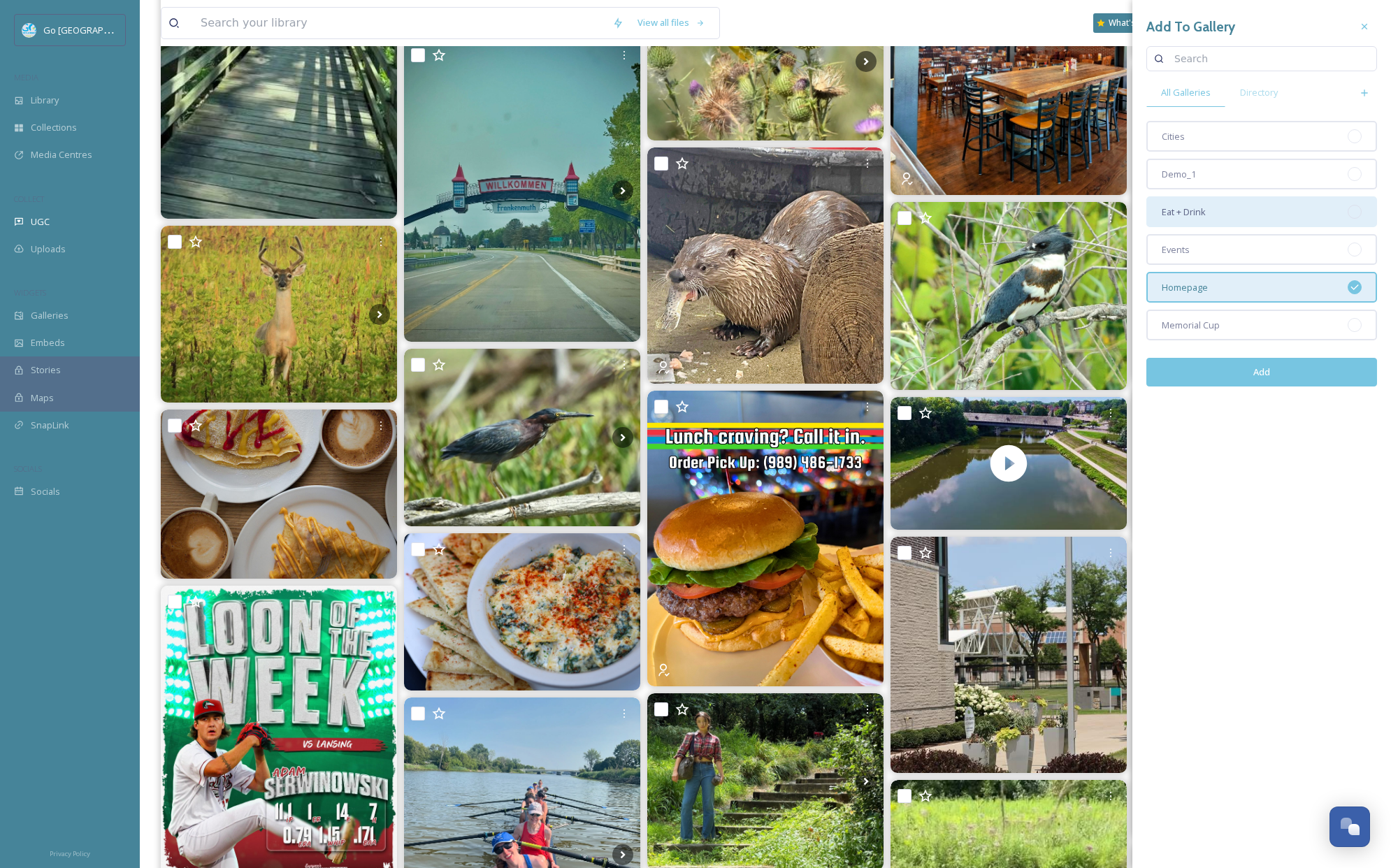
click at [1220, 207] on div "Eat + Drink" at bounding box center [1262, 212] width 231 height 31
drag, startPoint x: 1259, startPoint y: 372, endPoint x: 1286, endPoint y: 359, distance: 30.0
click at [1259, 372] on button "Add" at bounding box center [1262, 372] width 231 height 29
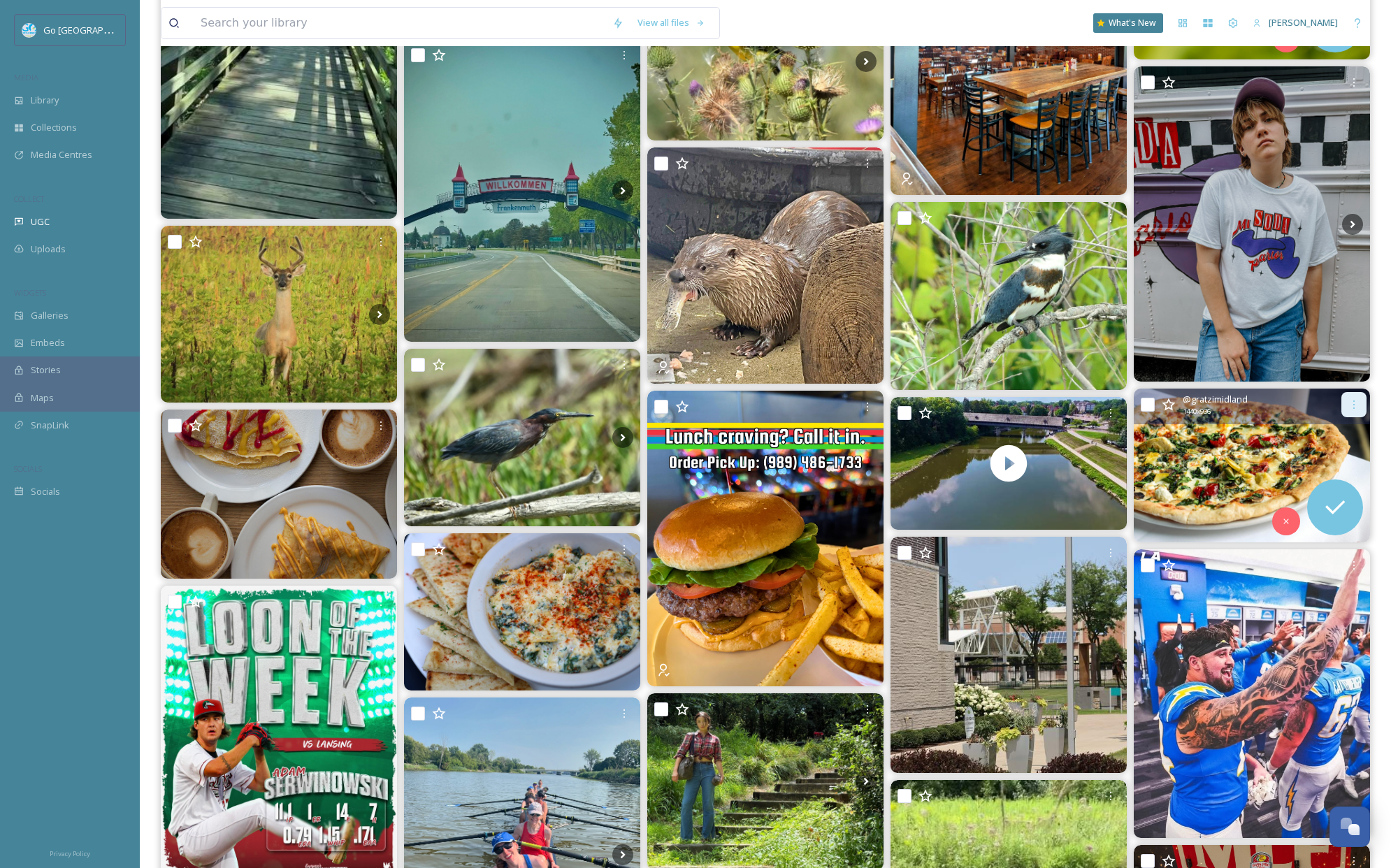
click at [1358, 405] on icon at bounding box center [1354, 405] width 11 height 11
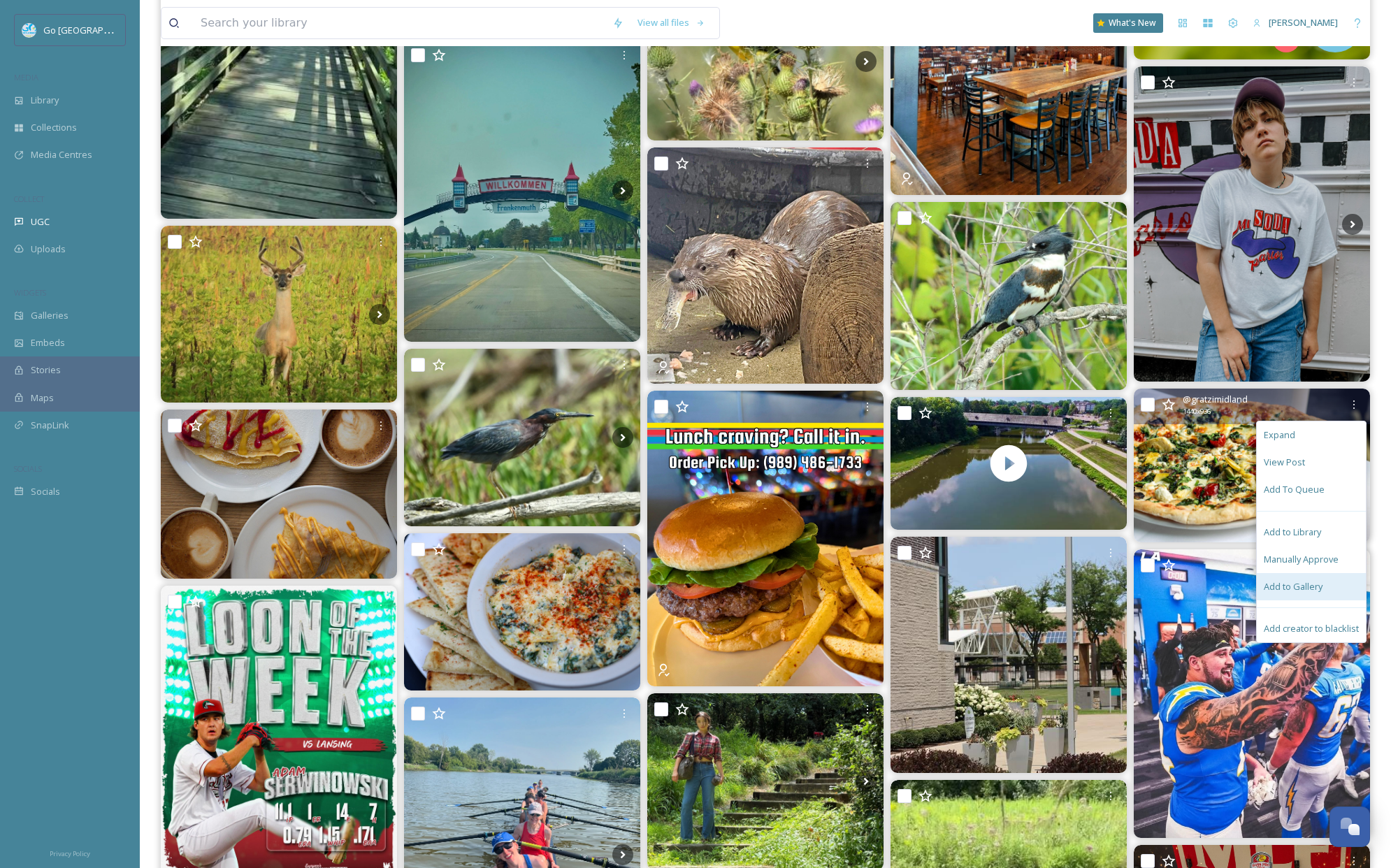
click at [1282, 590] on span "Add to Gallery" at bounding box center [1293, 586] width 58 height 13
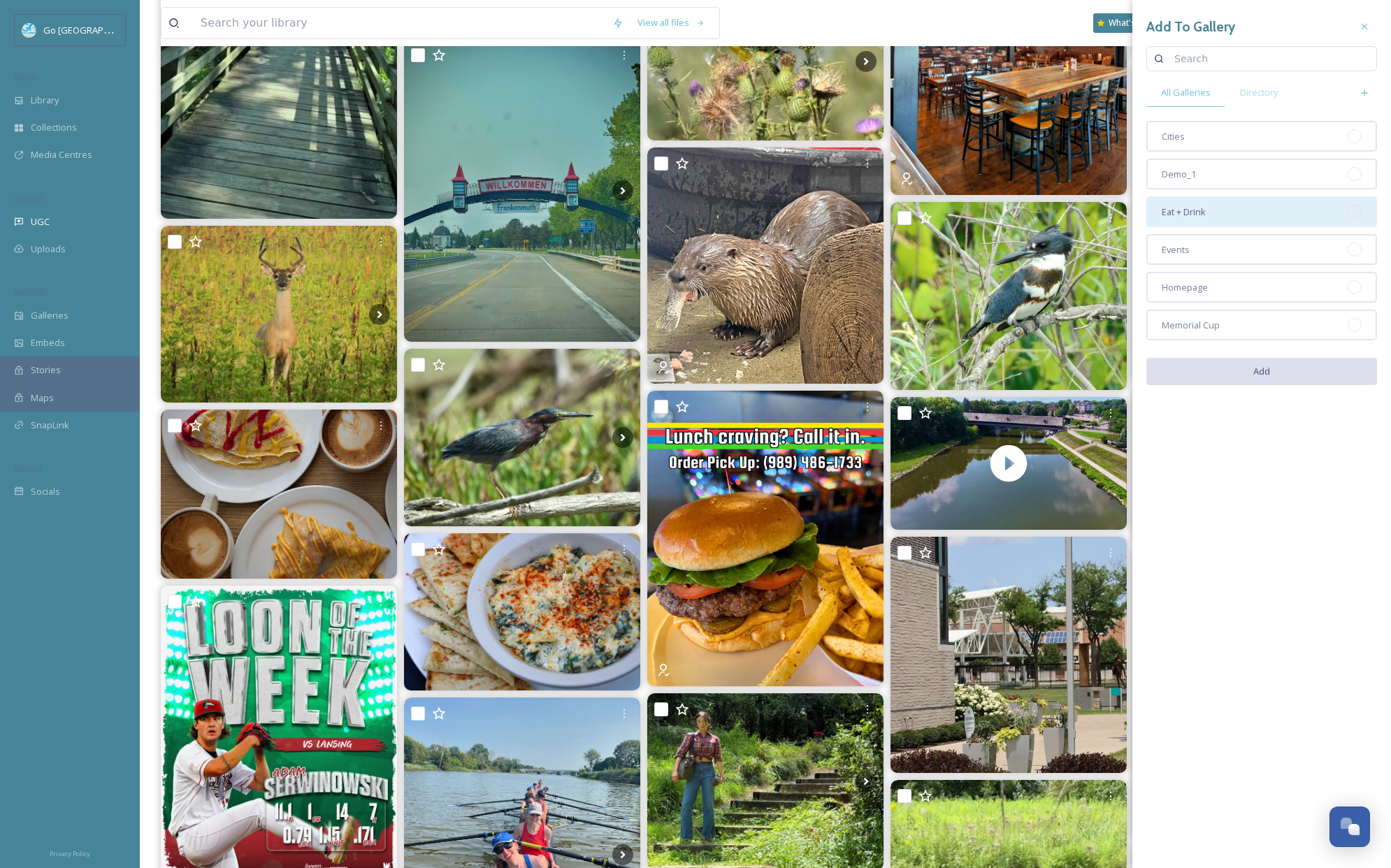
click at [1231, 208] on div "Eat + Drink" at bounding box center [1262, 212] width 231 height 31
click at [1283, 368] on button "Add" at bounding box center [1262, 372] width 231 height 29
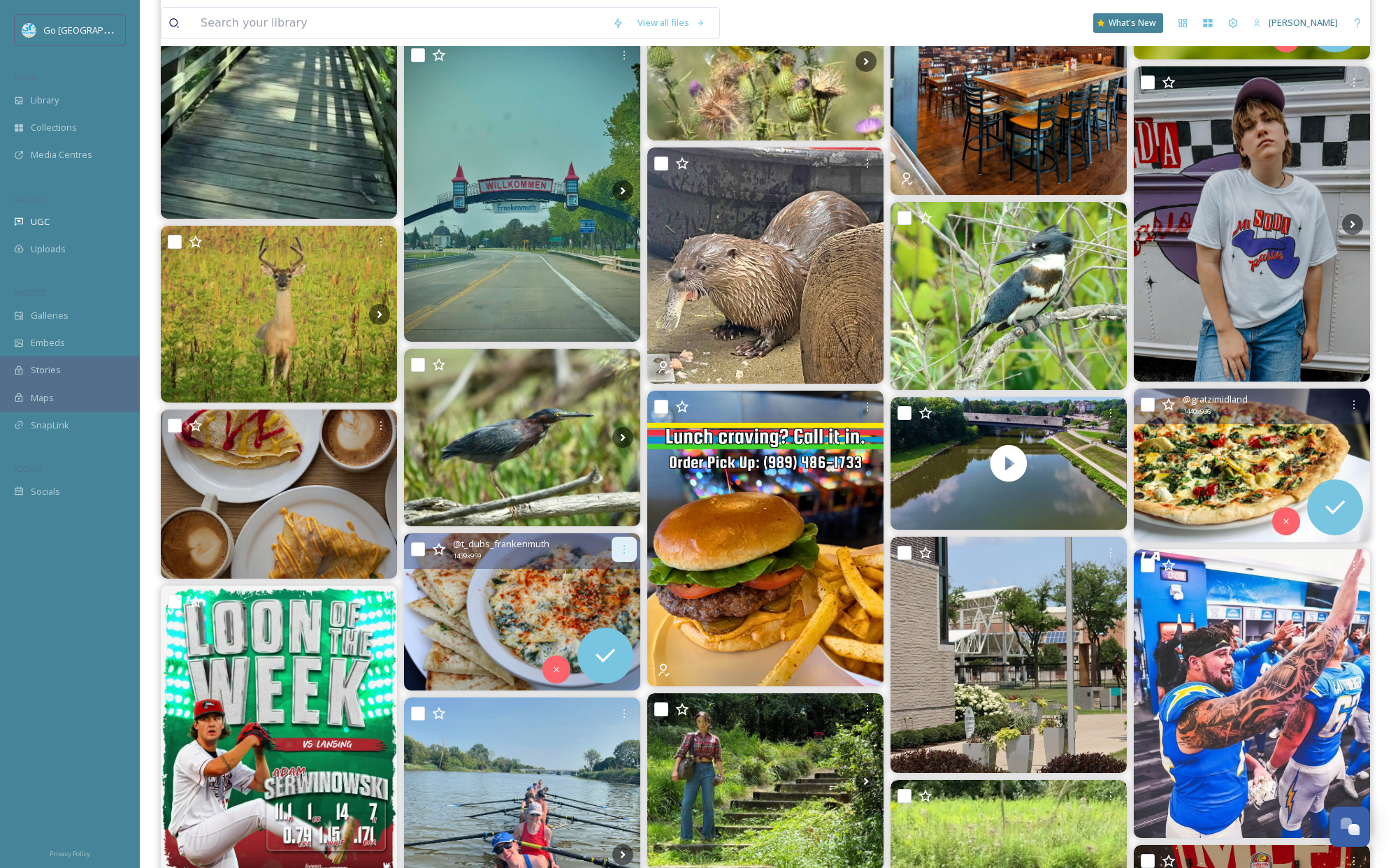
click at [623, 556] on div at bounding box center [624, 549] width 25 height 25
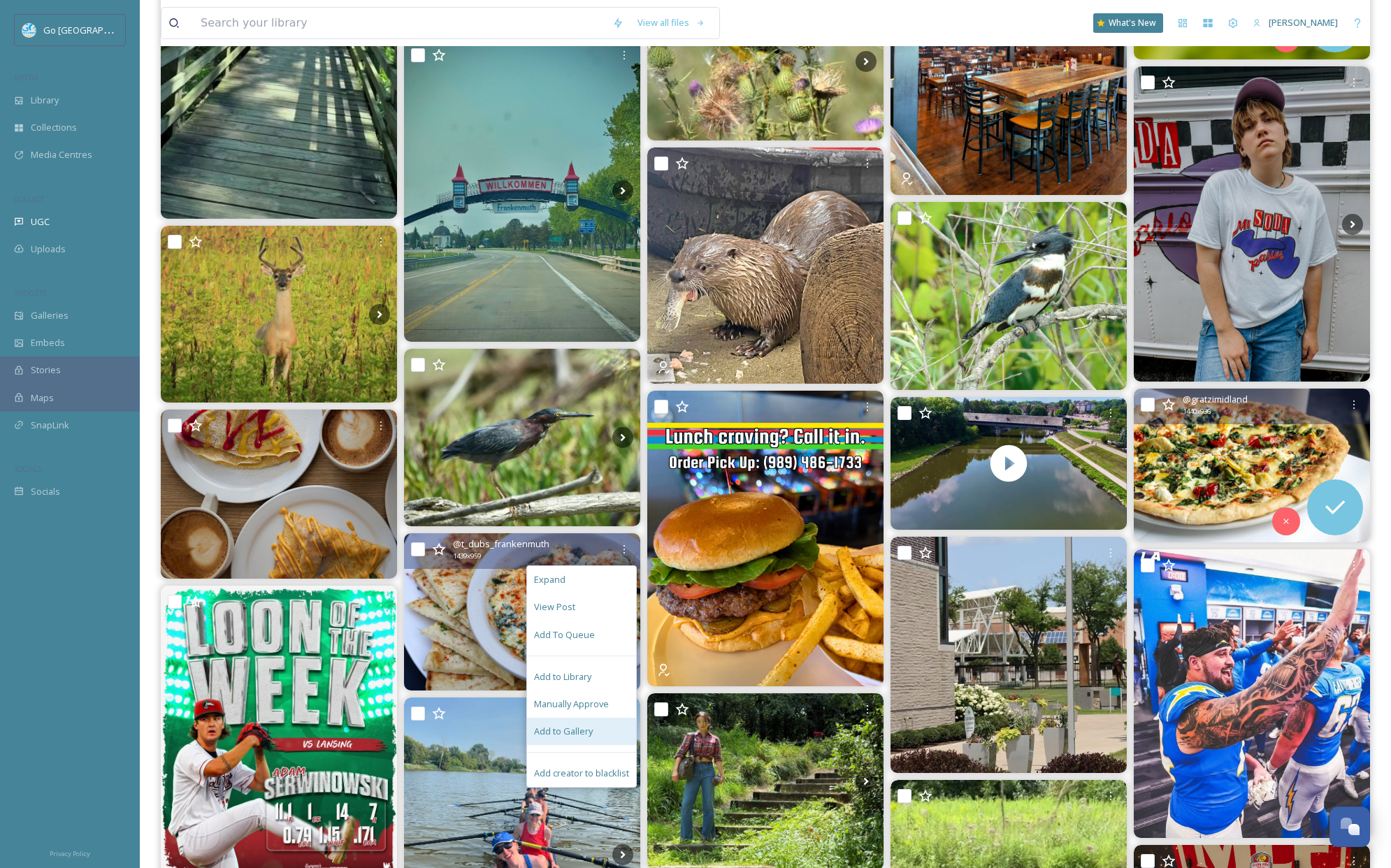
click at [585, 729] on span "Add to Gallery" at bounding box center [563, 731] width 58 height 13
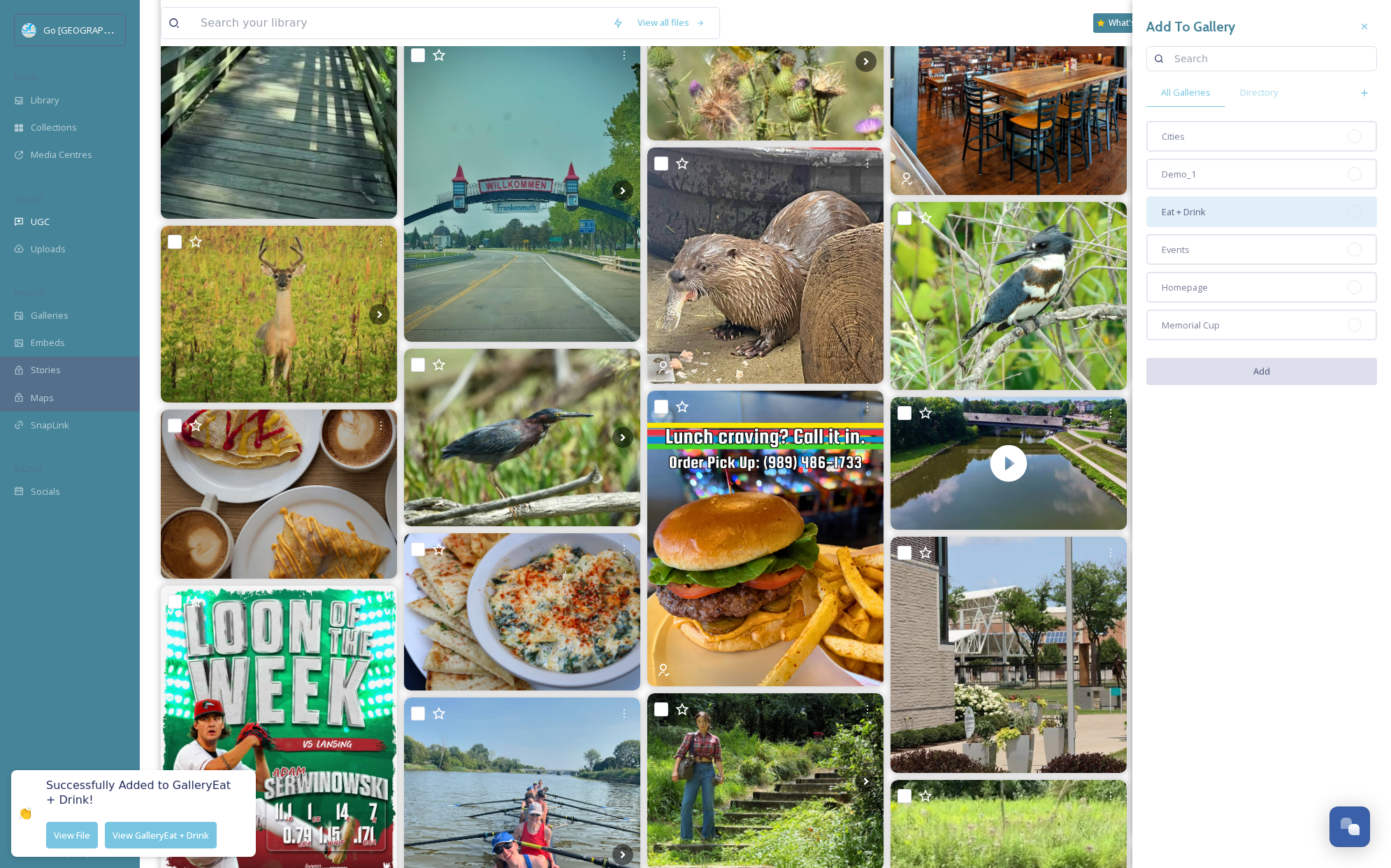
click at [1231, 205] on div "Eat + Drink" at bounding box center [1262, 212] width 231 height 31
click at [1272, 378] on button "Add" at bounding box center [1262, 372] width 231 height 29
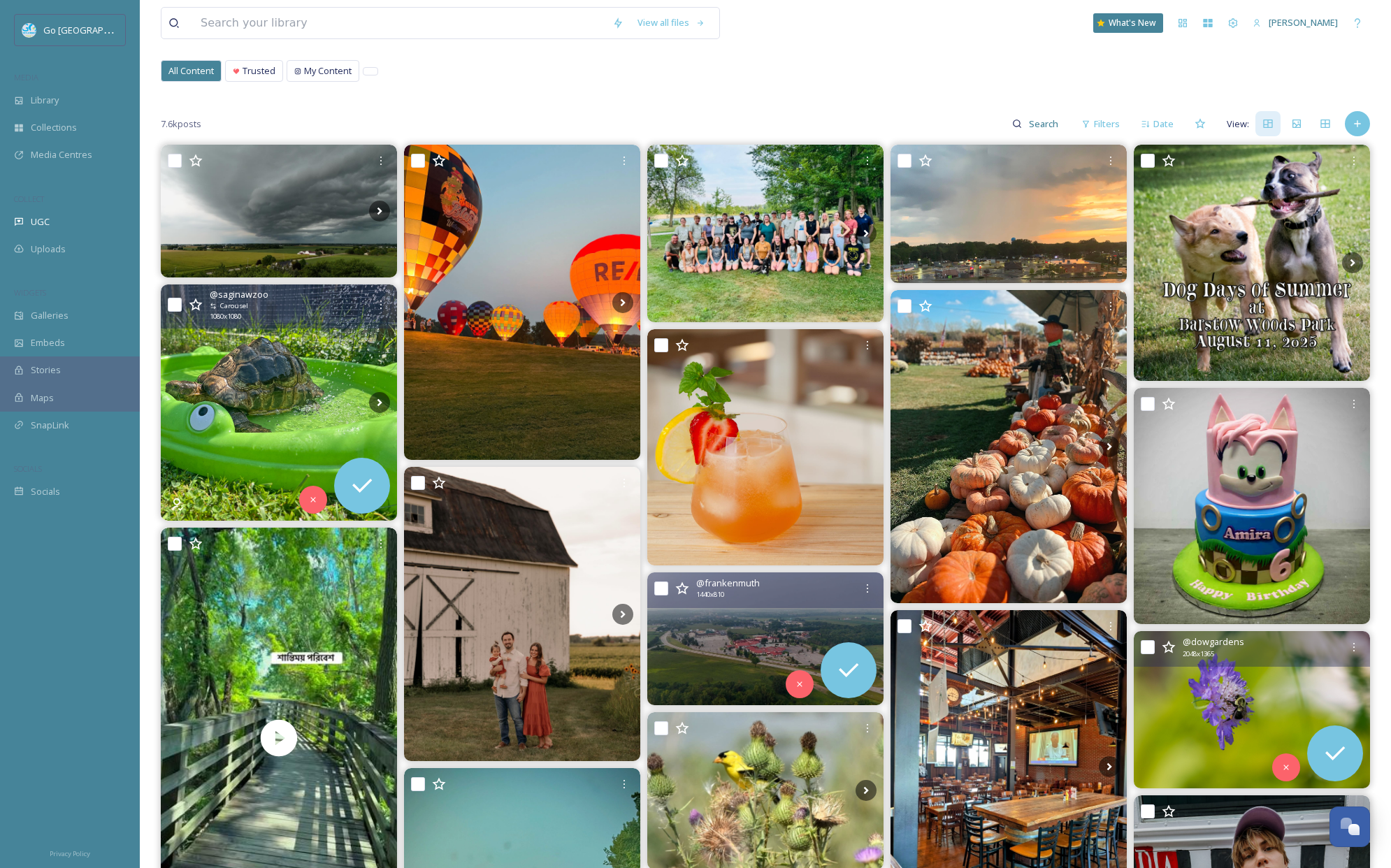
scroll to position [0, 0]
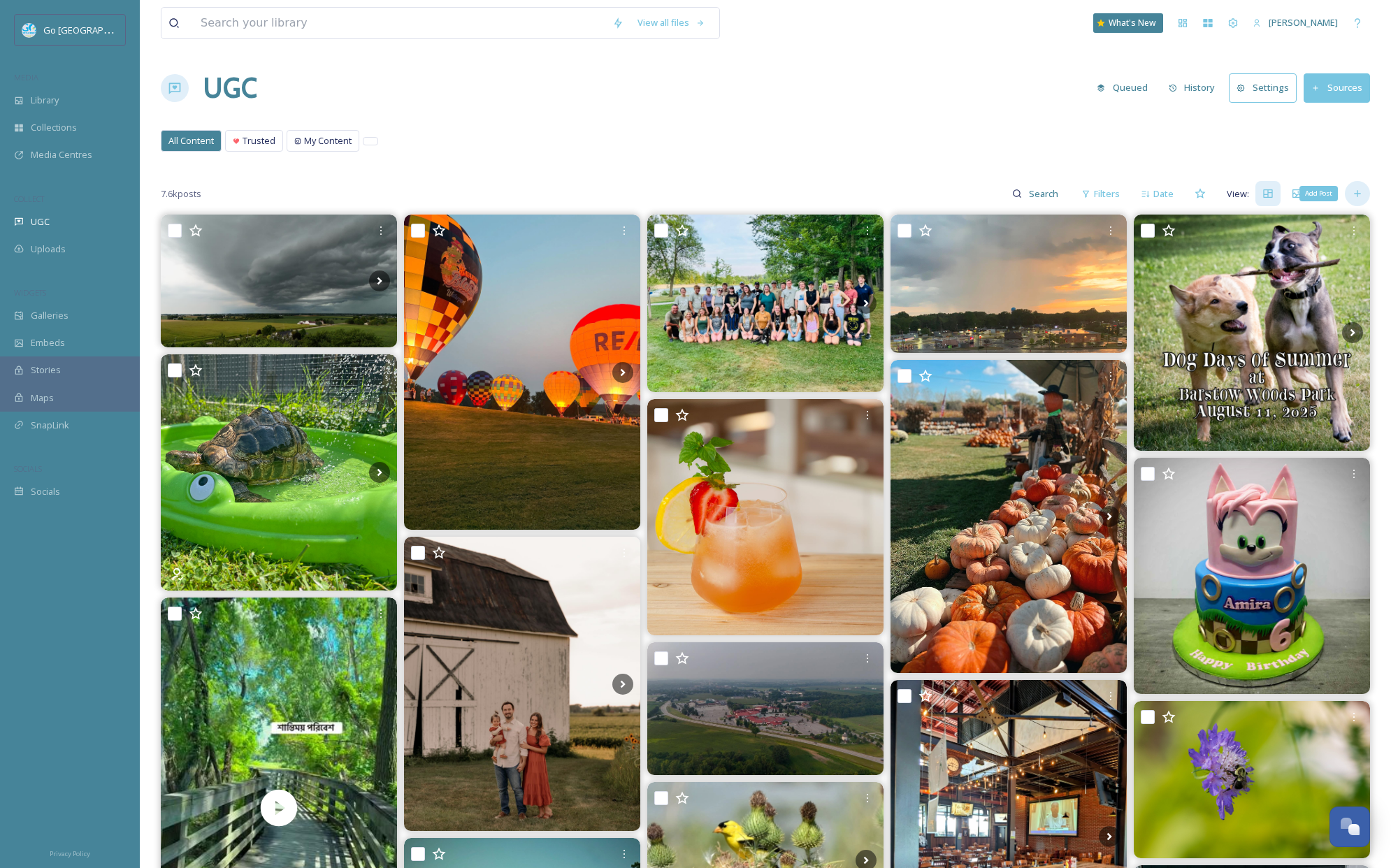
click at [1360, 191] on icon at bounding box center [1358, 194] width 11 height 11
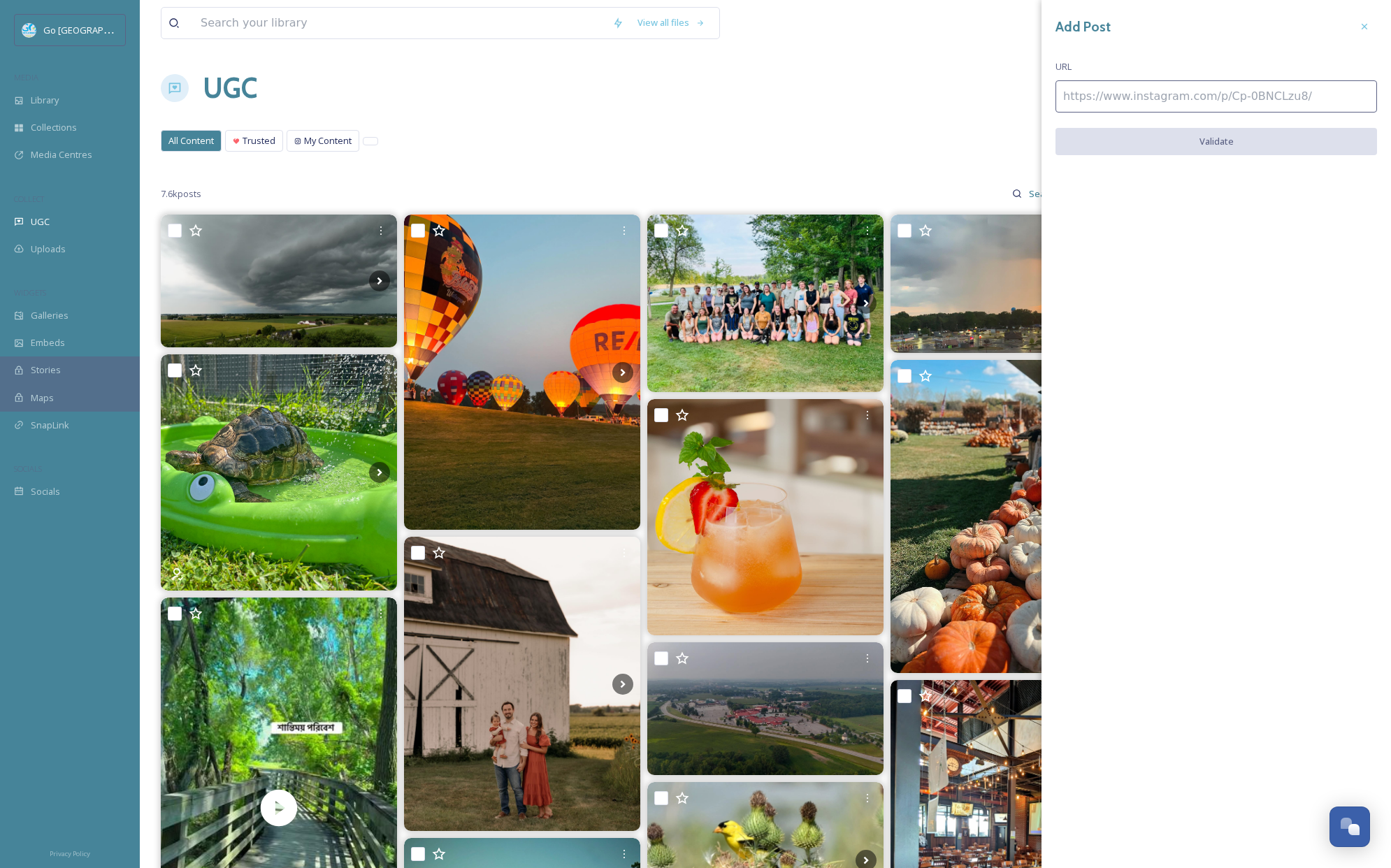
click at [1178, 106] on input at bounding box center [1216, 96] width 322 height 32
paste input "[URL][DOMAIN_NAME]"
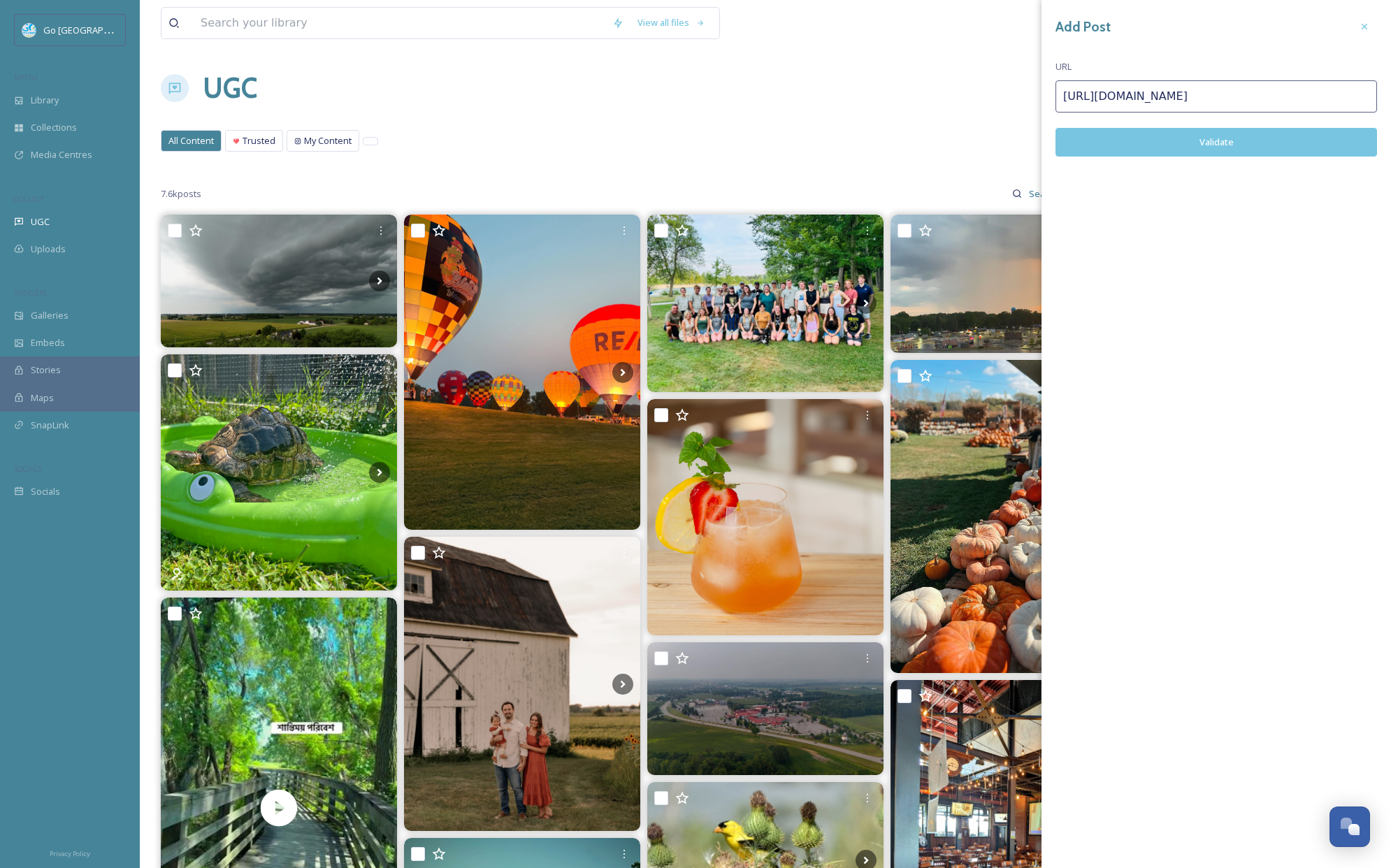
type input "[URL][DOMAIN_NAME]"
click at [1225, 134] on button "Validate" at bounding box center [1216, 142] width 322 height 29
click at [1228, 135] on button "Add Post" at bounding box center [1216, 142] width 322 height 29
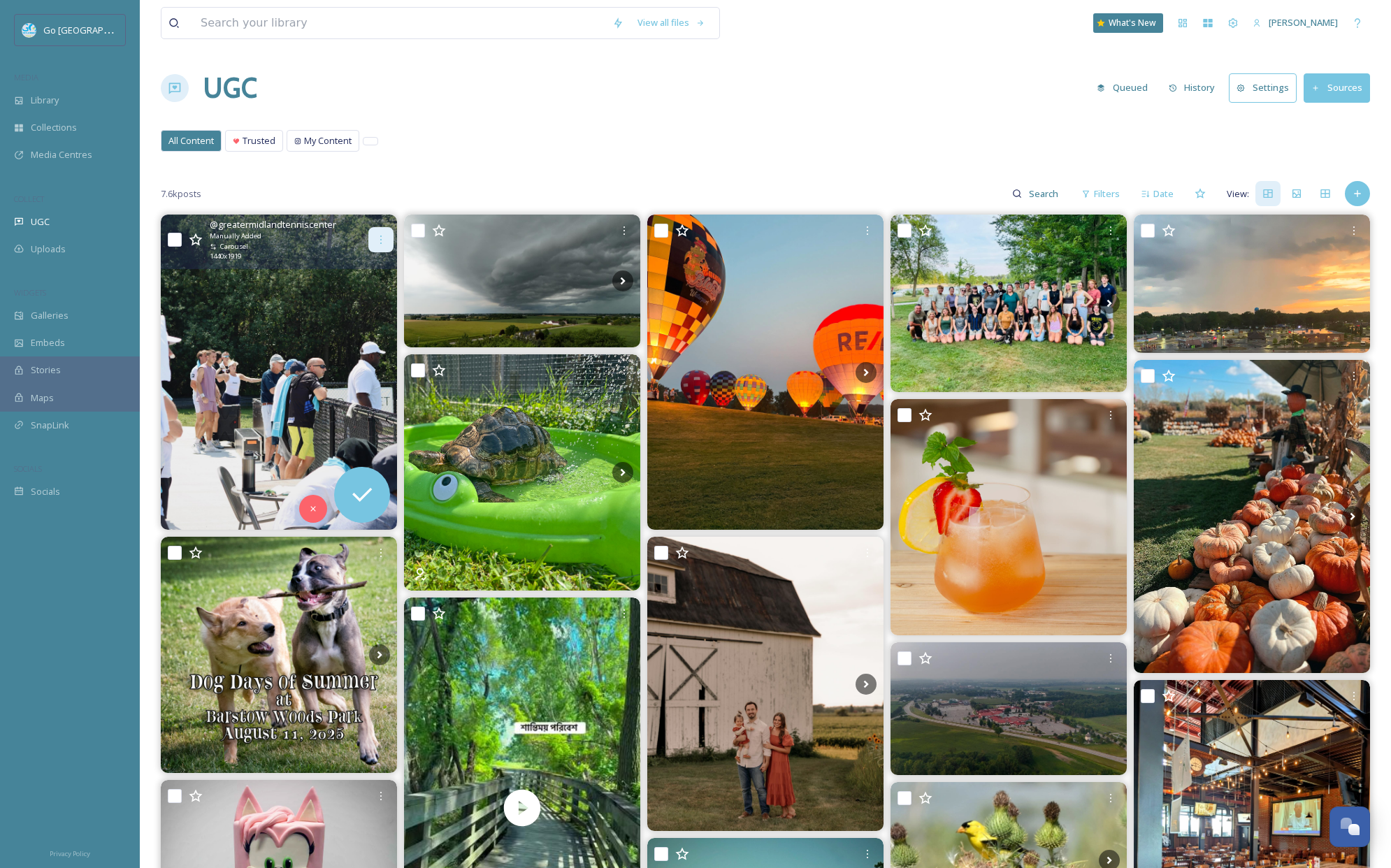
drag, startPoint x: 377, startPoint y: 235, endPoint x: 375, endPoint y: 244, distance: 9.2
click at [377, 235] on icon at bounding box center [381, 240] width 11 height 11
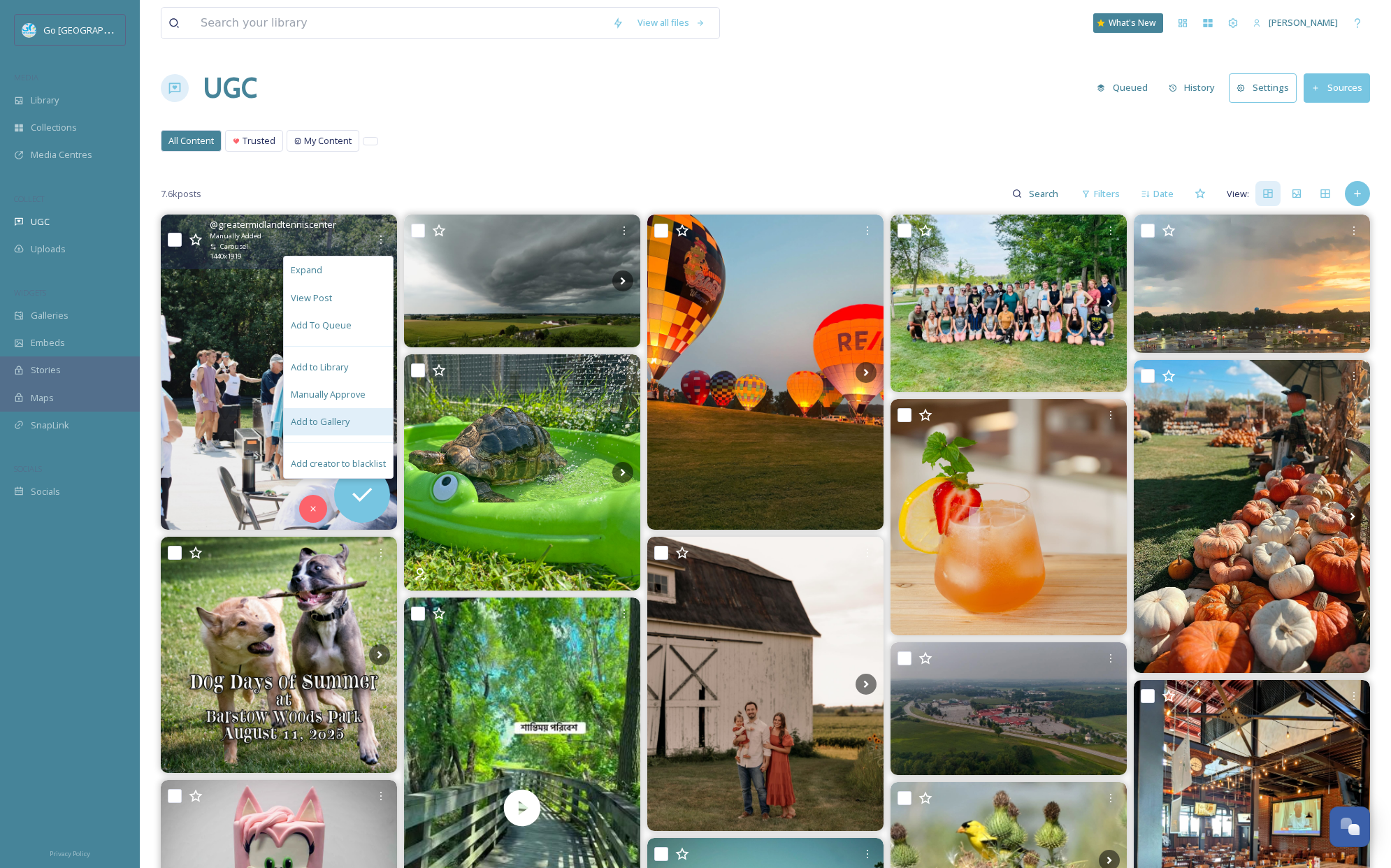
click at [339, 427] on span "Add to Gallery" at bounding box center [320, 422] width 58 height 13
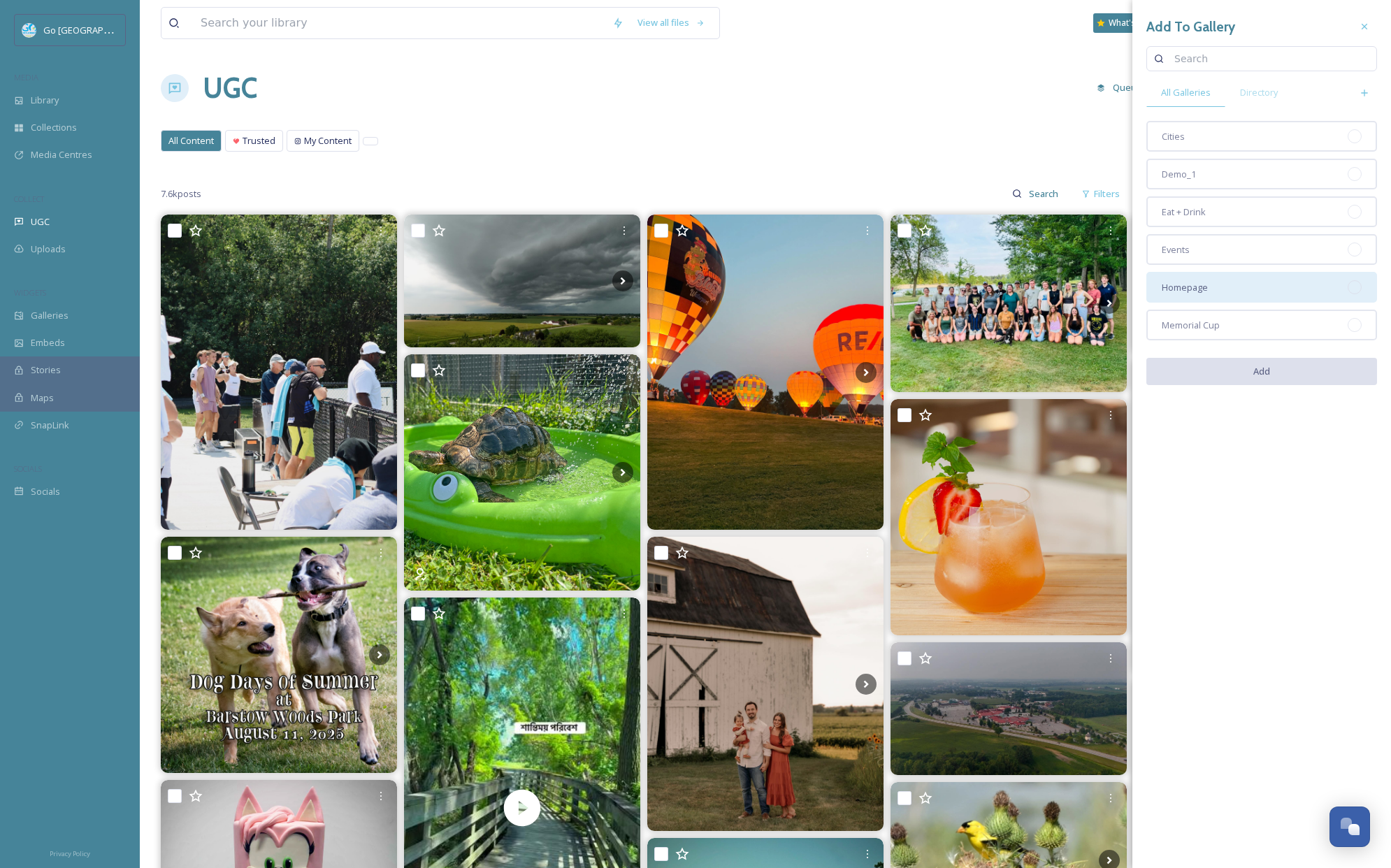
click at [1209, 289] on div "Homepage" at bounding box center [1262, 287] width 231 height 31
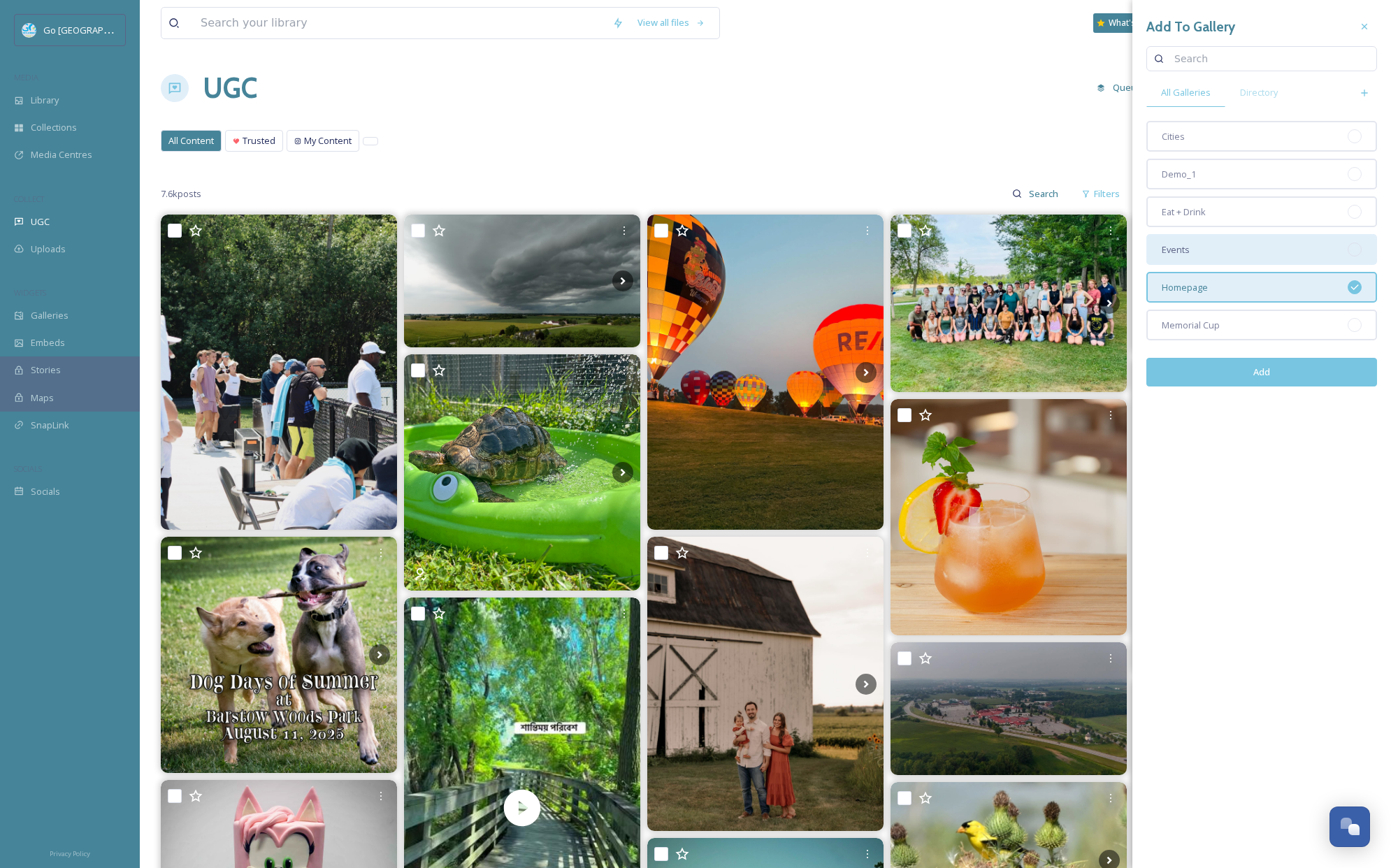
click at [1205, 258] on div "Events" at bounding box center [1262, 250] width 231 height 31
click at [1268, 372] on button "Add" at bounding box center [1262, 372] width 231 height 29
